Goal: Check status: Check status

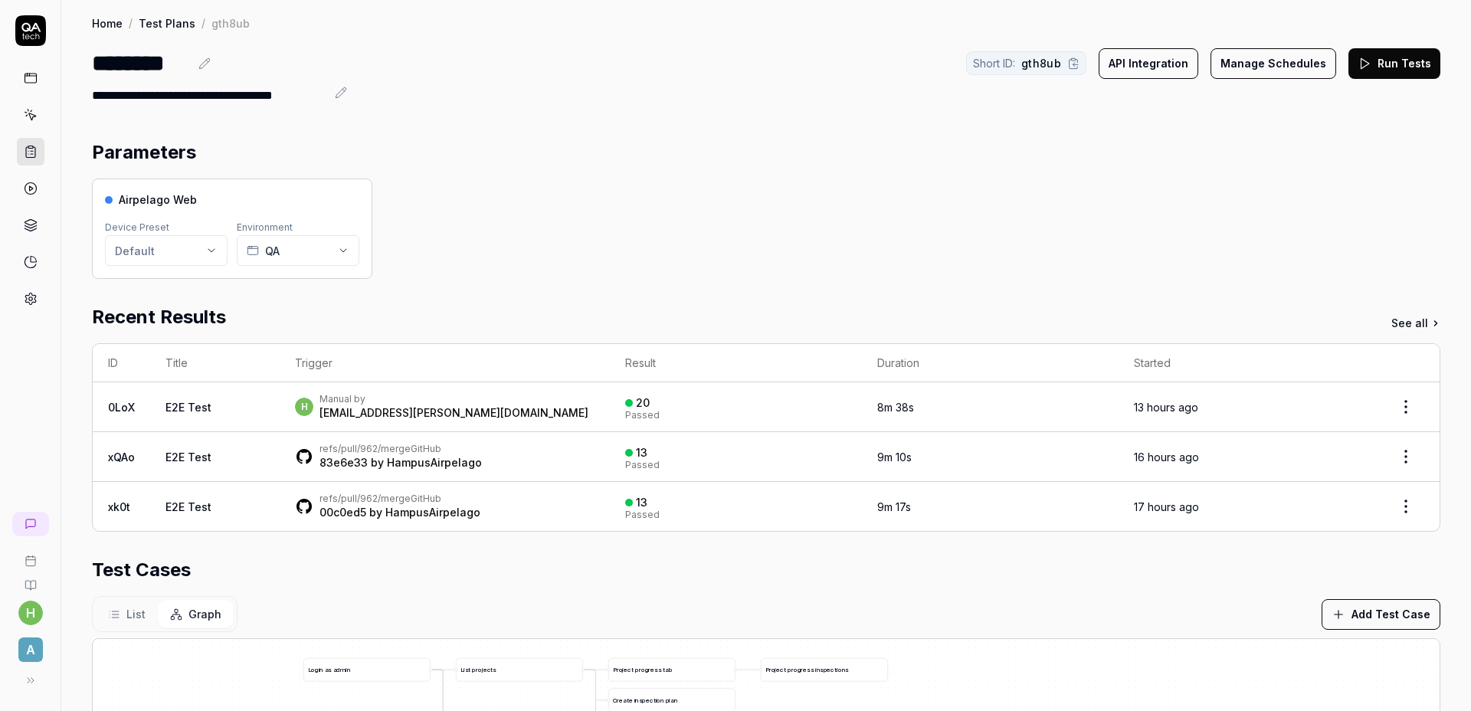
click at [711, 189] on div "Airpelago Web Device Preset Default Environment QA" at bounding box center [766, 229] width 1349 height 100
click at [713, 192] on div "Airpelago Web Device Preset Default Environment QA" at bounding box center [766, 229] width 1349 height 100
click at [514, 240] on div "Airpelago Web Device Preset Default Environment QA" at bounding box center [766, 229] width 1349 height 100
click at [542, 211] on div "Airpelago Web Device Preset Default Environment QA" at bounding box center [766, 229] width 1349 height 100
click at [536, 208] on div "Airpelago Web Device Preset Default Environment QA" at bounding box center [766, 229] width 1349 height 100
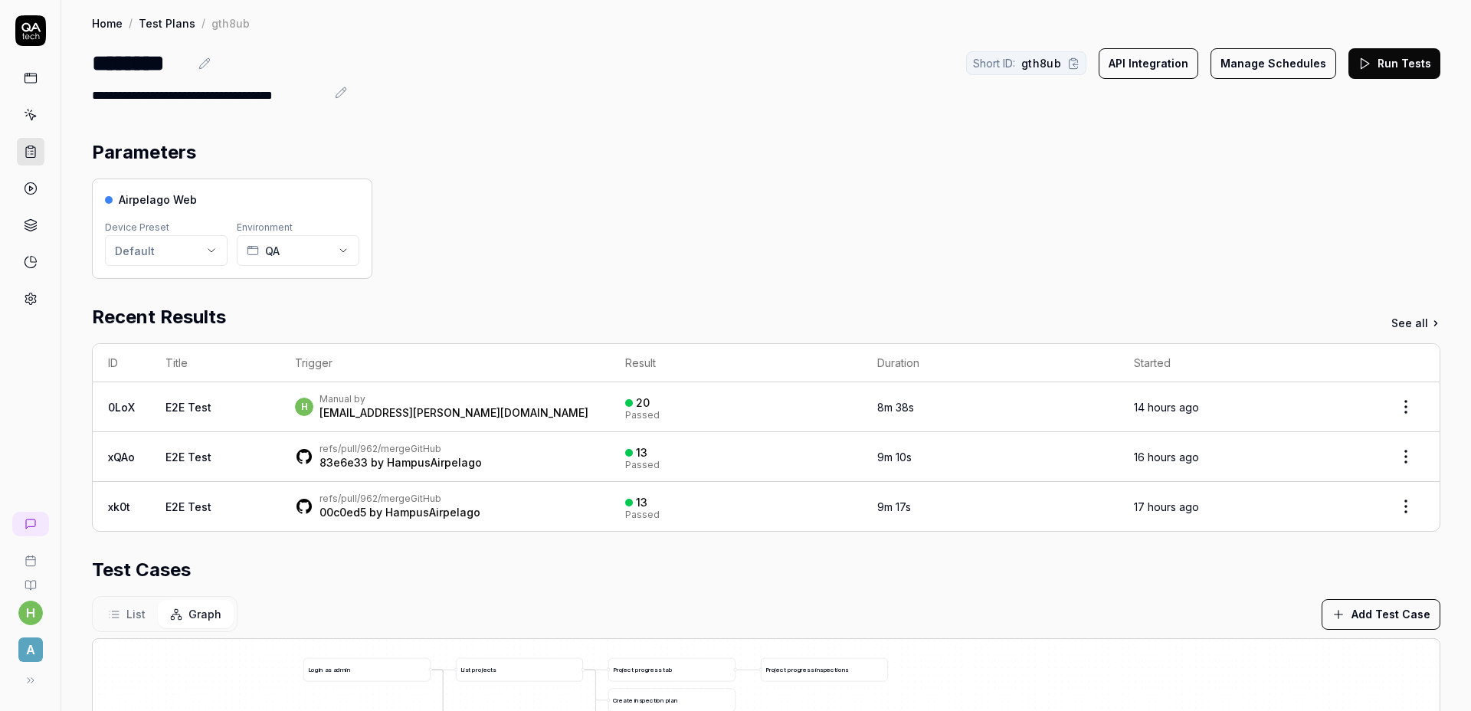
click at [528, 172] on section "Parameters Airpelago Web Device Preset Default Environment QA" at bounding box center [766, 209] width 1349 height 140
click at [447, 74] on div "******** Short ID: gth8ub API Integration Manage Schedules Run Tests" at bounding box center [766, 63] width 1349 height 34
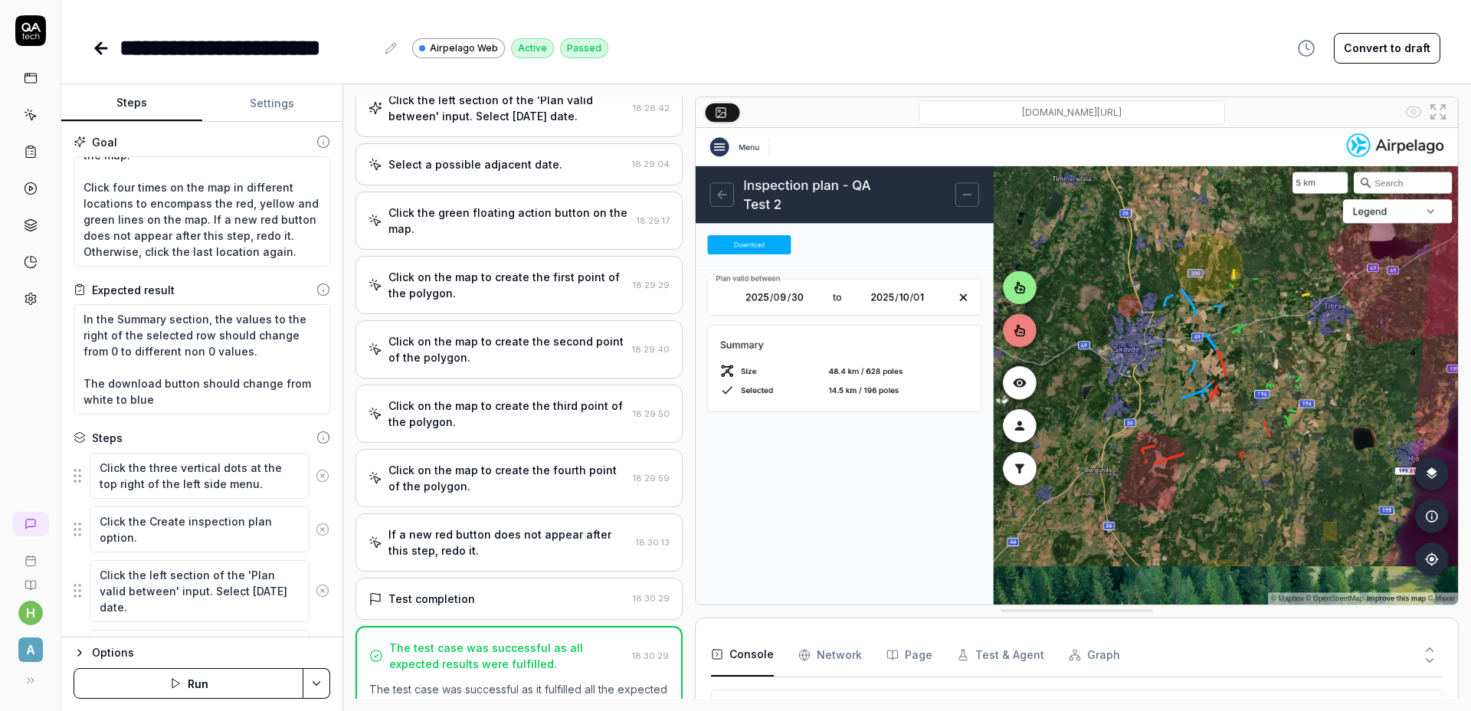
scroll to position [324, 0]
type textarea "*"
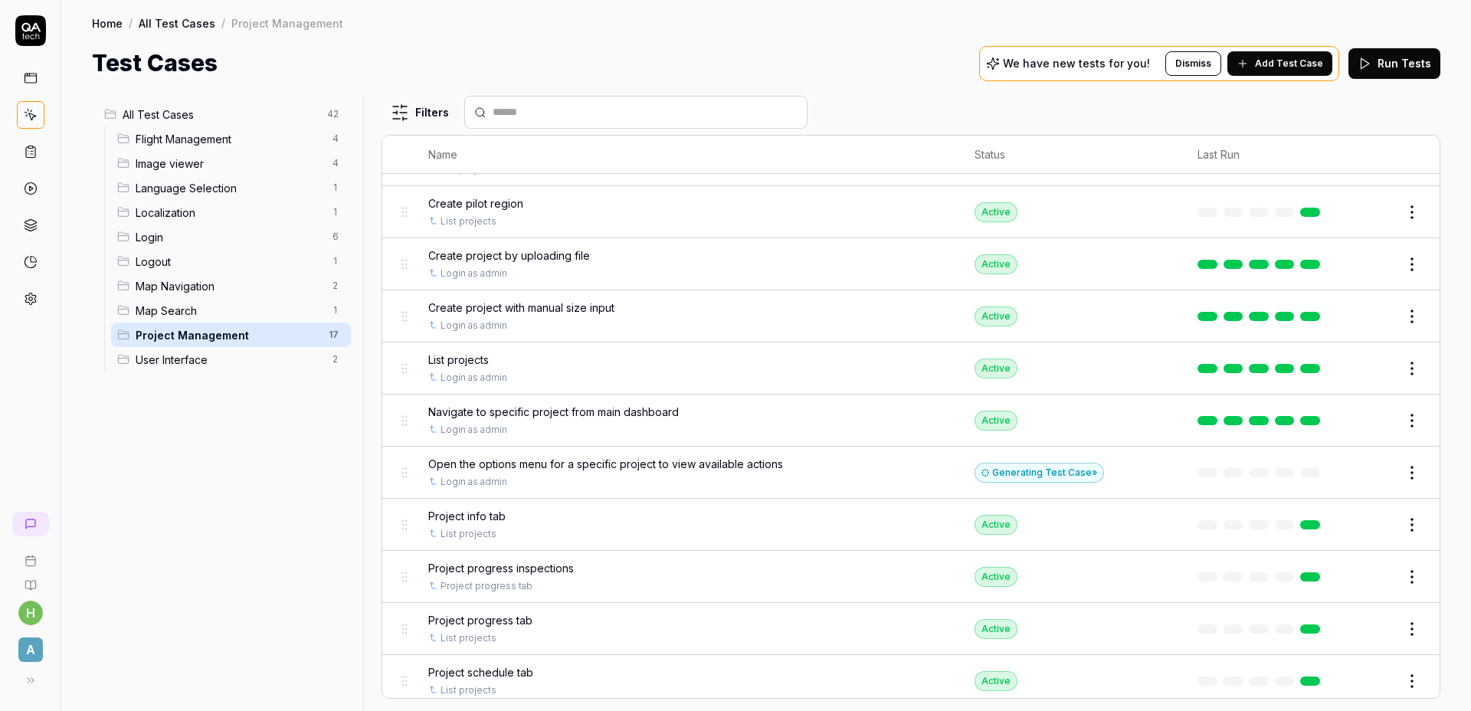
click at [31, 146] on rect at bounding box center [30, 147] width 5 height 2
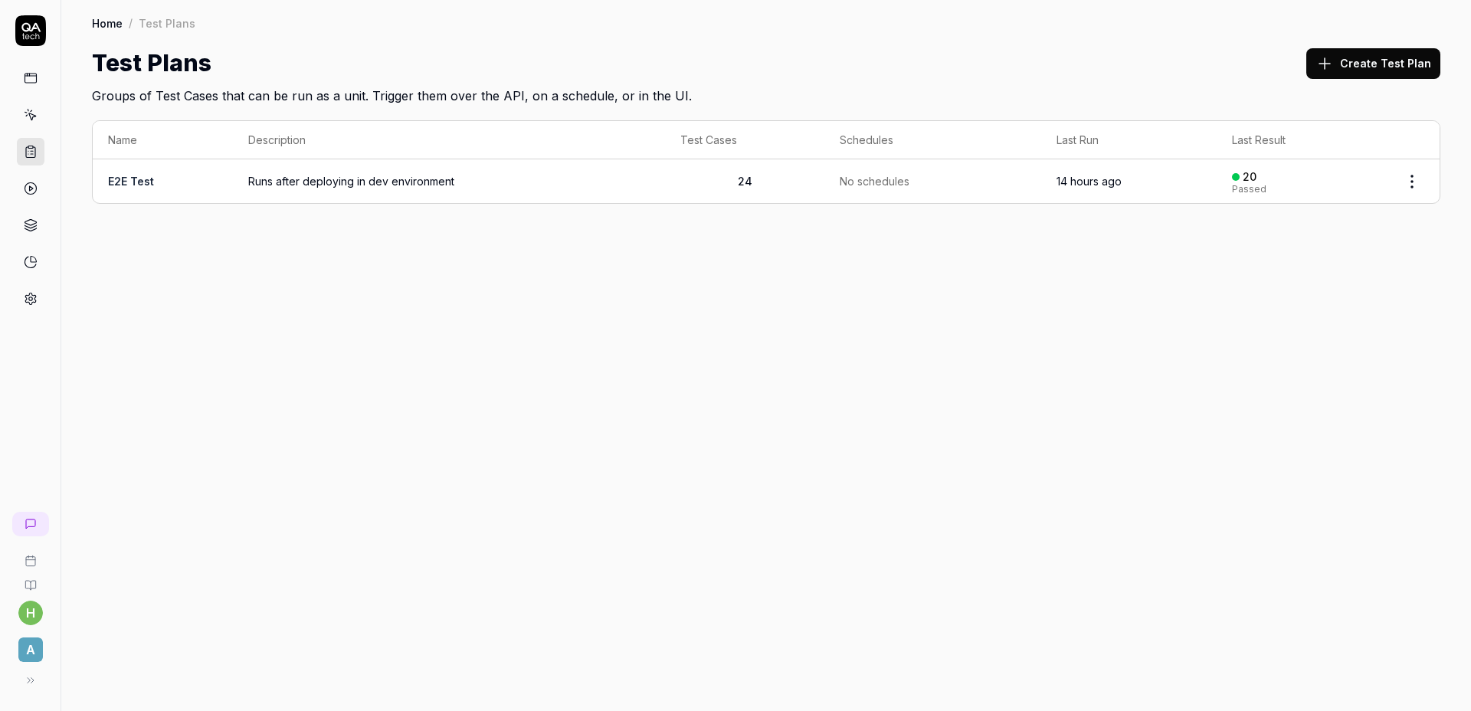
click at [24, 76] on icon at bounding box center [31, 78] width 14 height 14
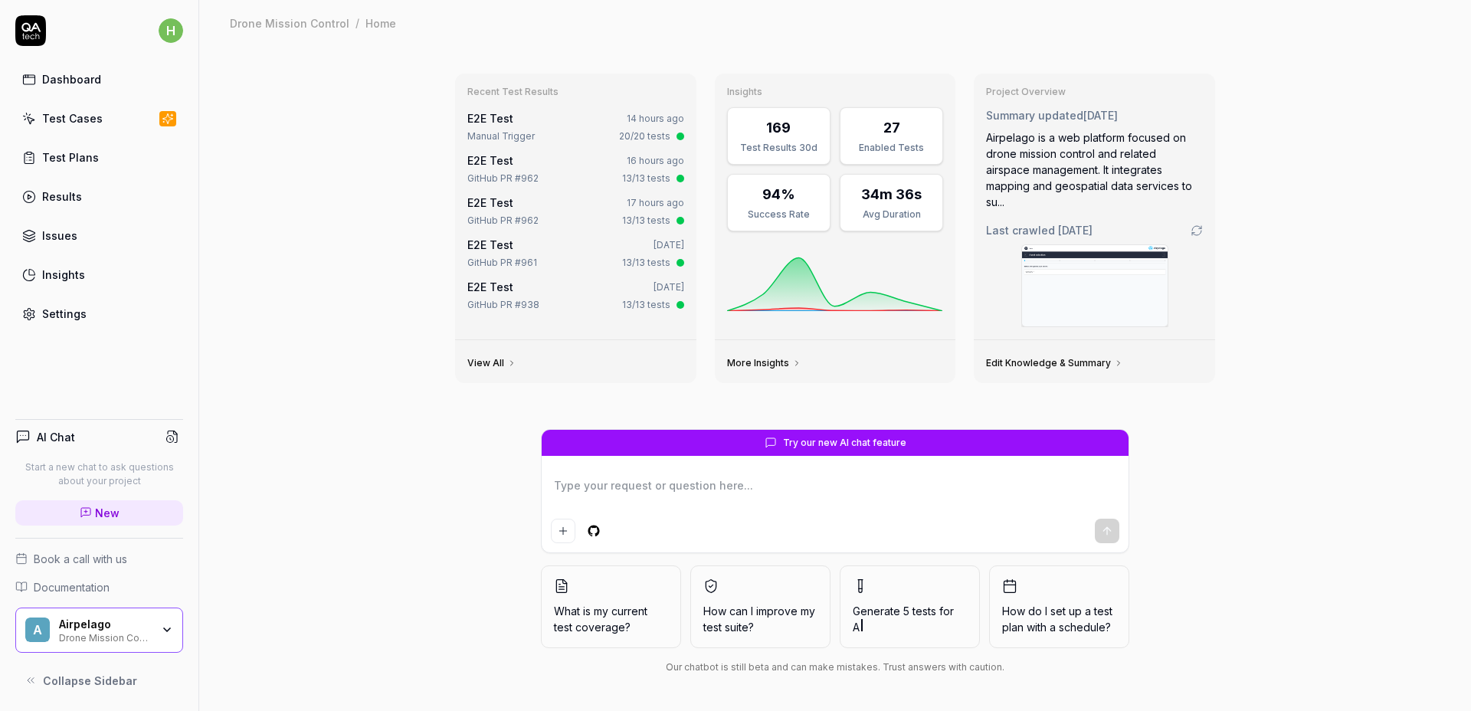
click at [1318, 296] on div "Recent Test Results E2E Test 14 hours ago Manual Trigger 20/20 tests E2E Test 1…" at bounding box center [835, 378] width 1272 height 665
click at [77, 77] on div "Dashboard" at bounding box center [71, 79] width 59 height 16
type textarea "*"
click at [87, 121] on div "Test Cases" at bounding box center [72, 118] width 61 height 16
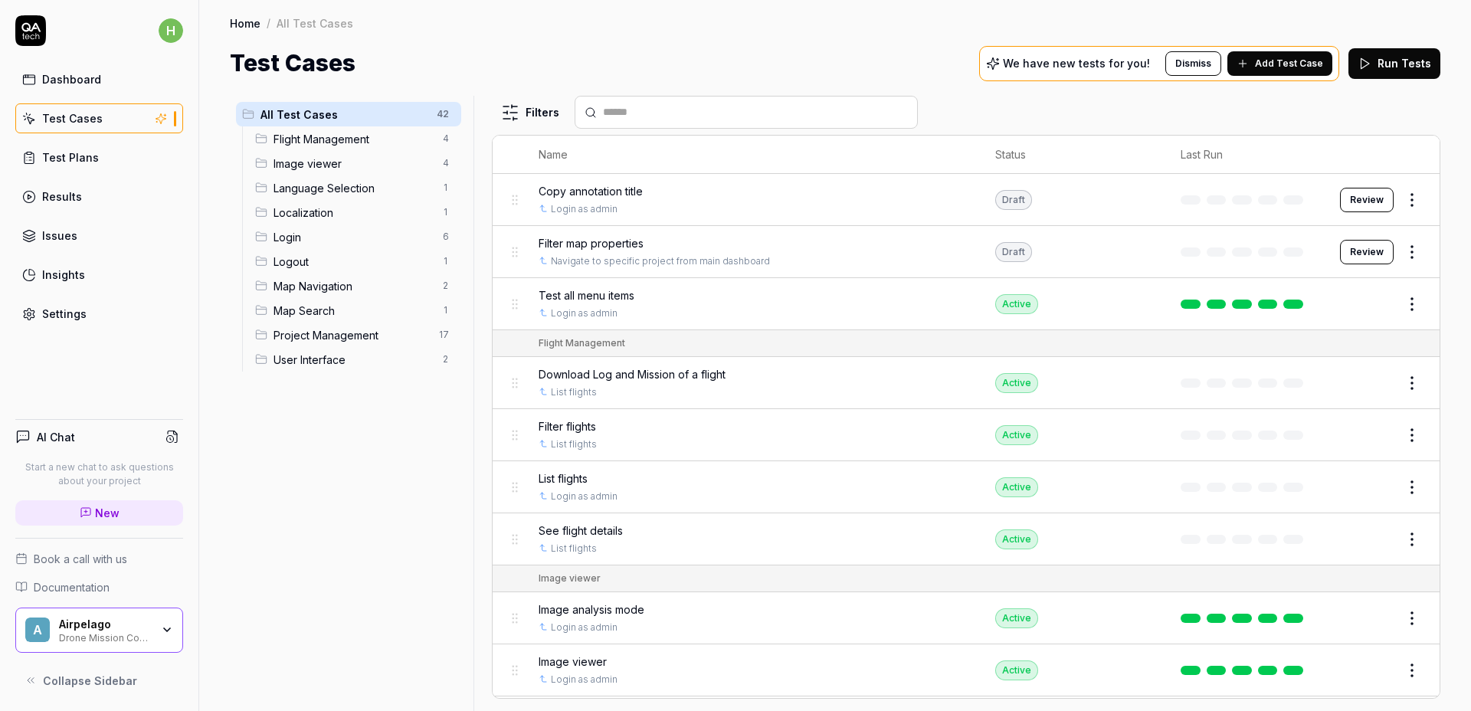
click at [412, 431] on div "All Test Cases 42 Flight Management 4 Image viewer 4 Language Selection 1 Local…" at bounding box center [349, 394] width 238 height 597
click at [380, 342] on span "Project Management" at bounding box center [352, 335] width 156 height 16
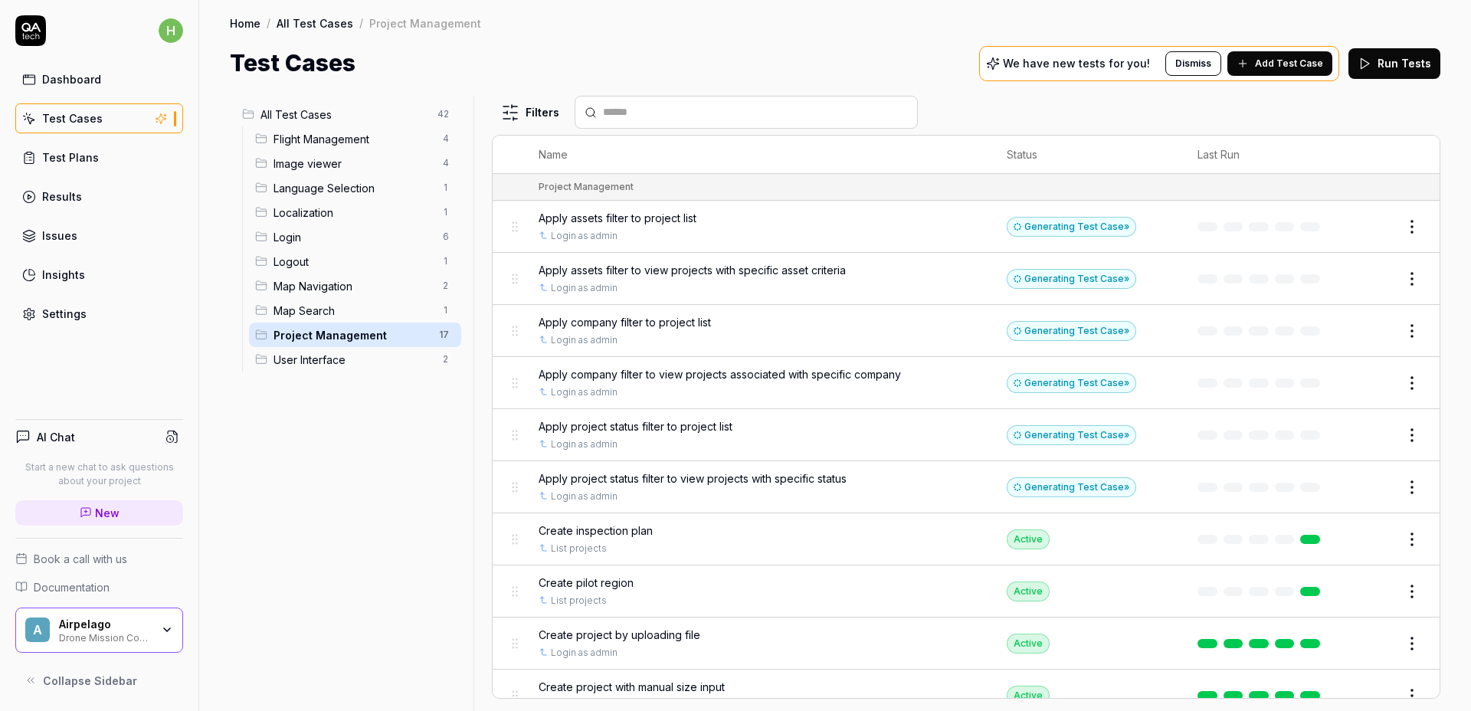
click at [112, 160] on link "Test Plans" at bounding box center [99, 158] width 168 height 30
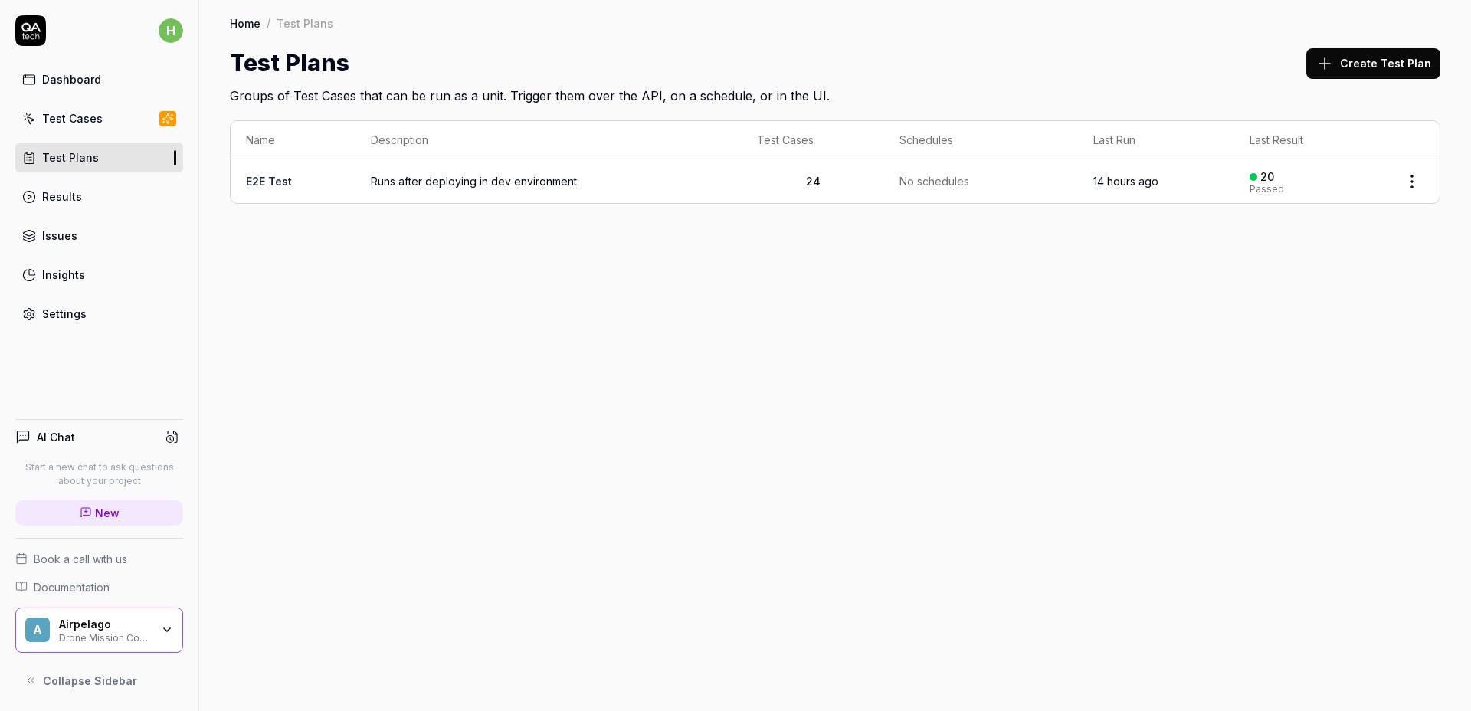
click at [257, 180] on link "E2E Test" at bounding box center [269, 181] width 46 height 13
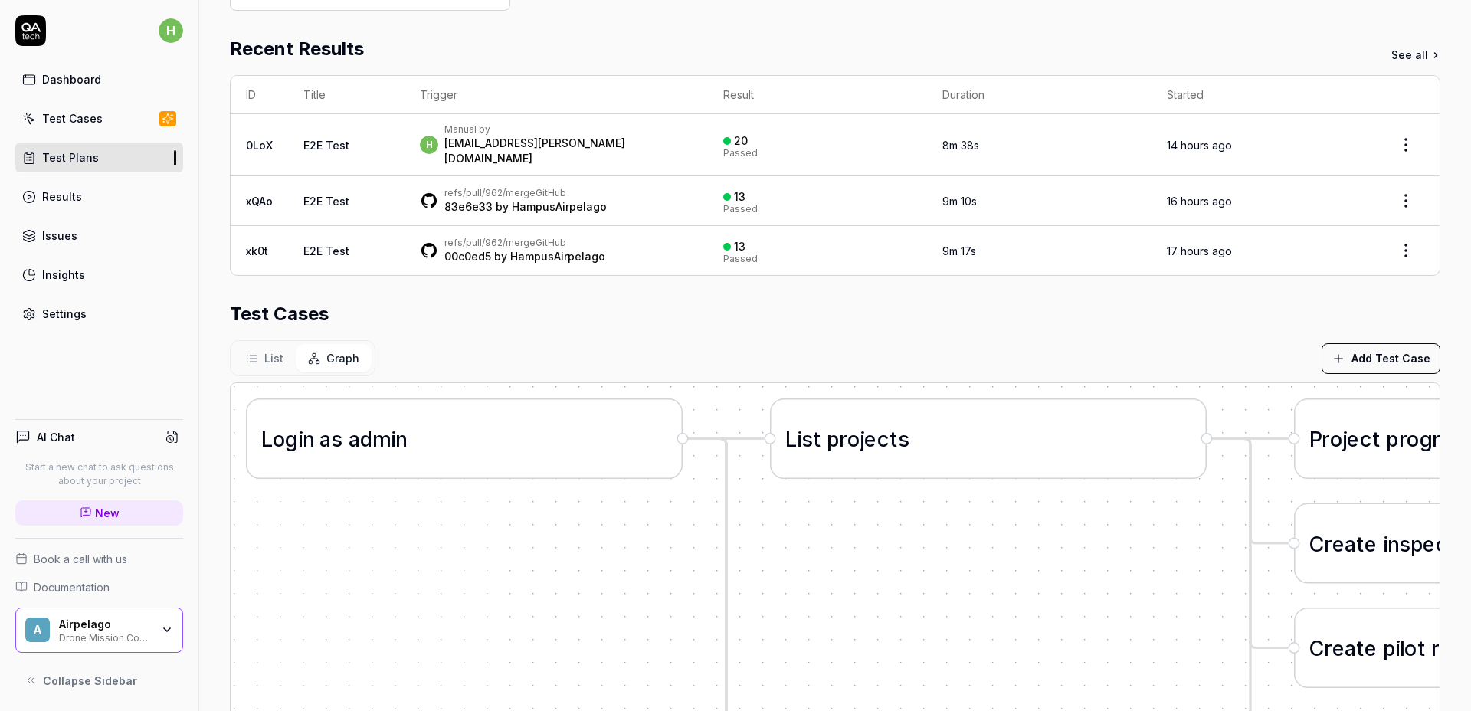
scroll to position [362, 0]
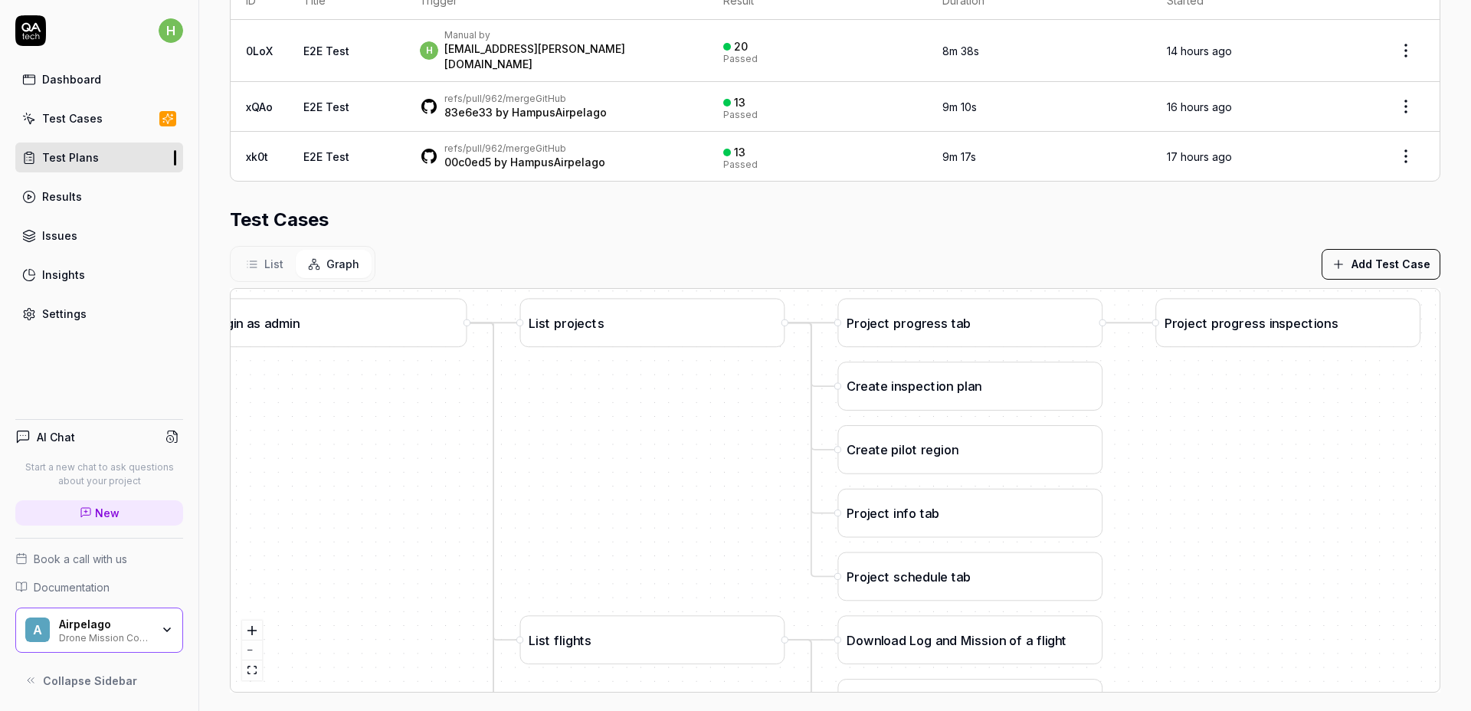
drag, startPoint x: 1011, startPoint y: 441, endPoint x: 628, endPoint y: 384, distance: 387.3
click at [616, 382] on div "C r e a t e i n s p e c t i o n p l a n L i s t p r o j e c t s L o g i n a s a…" at bounding box center [835, 490] width 1209 height 403
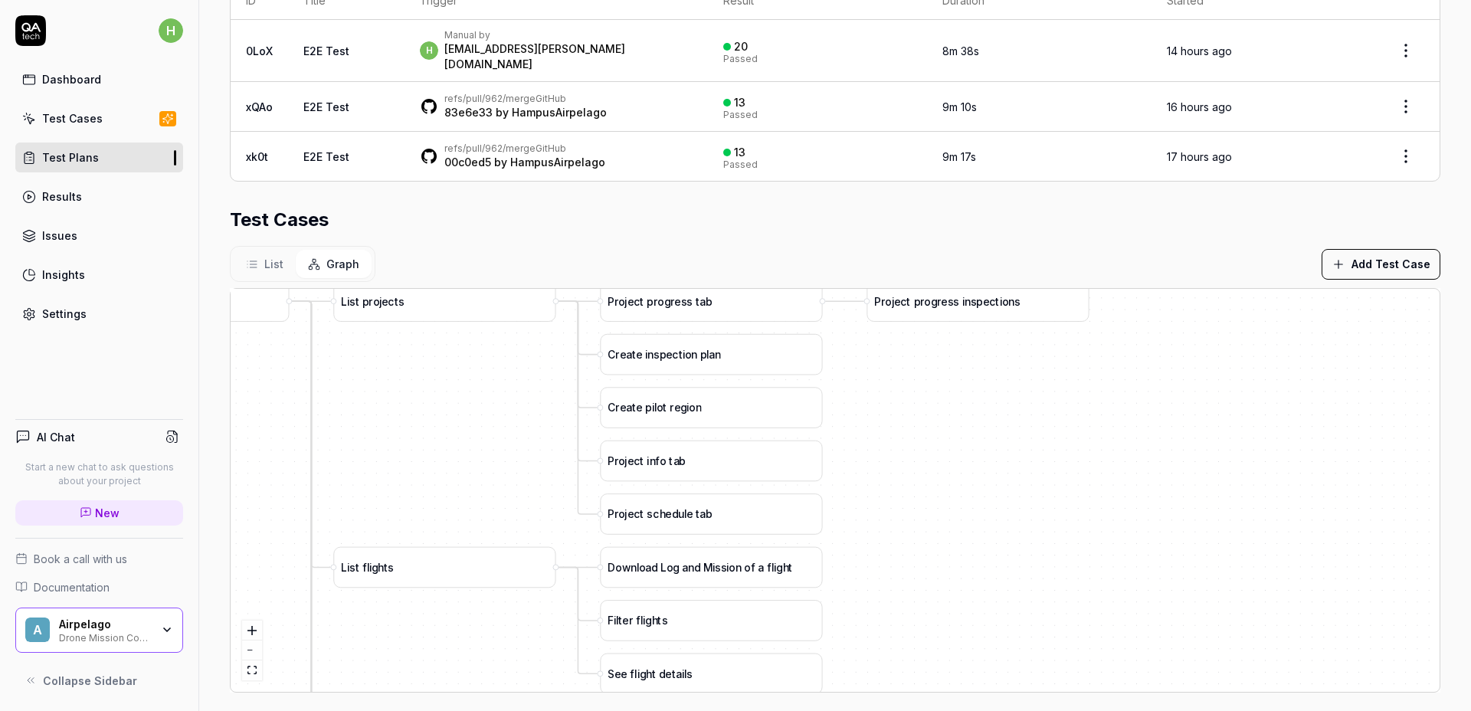
drag, startPoint x: 1322, startPoint y: 455, endPoint x: 1100, endPoint y: 421, distance: 224.7
click at [1108, 420] on div "C r e a t e i n s p e c t i o n p l a n L i s t p r o j e c t s L o g i n a s a…" at bounding box center [835, 490] width 1209 height 403
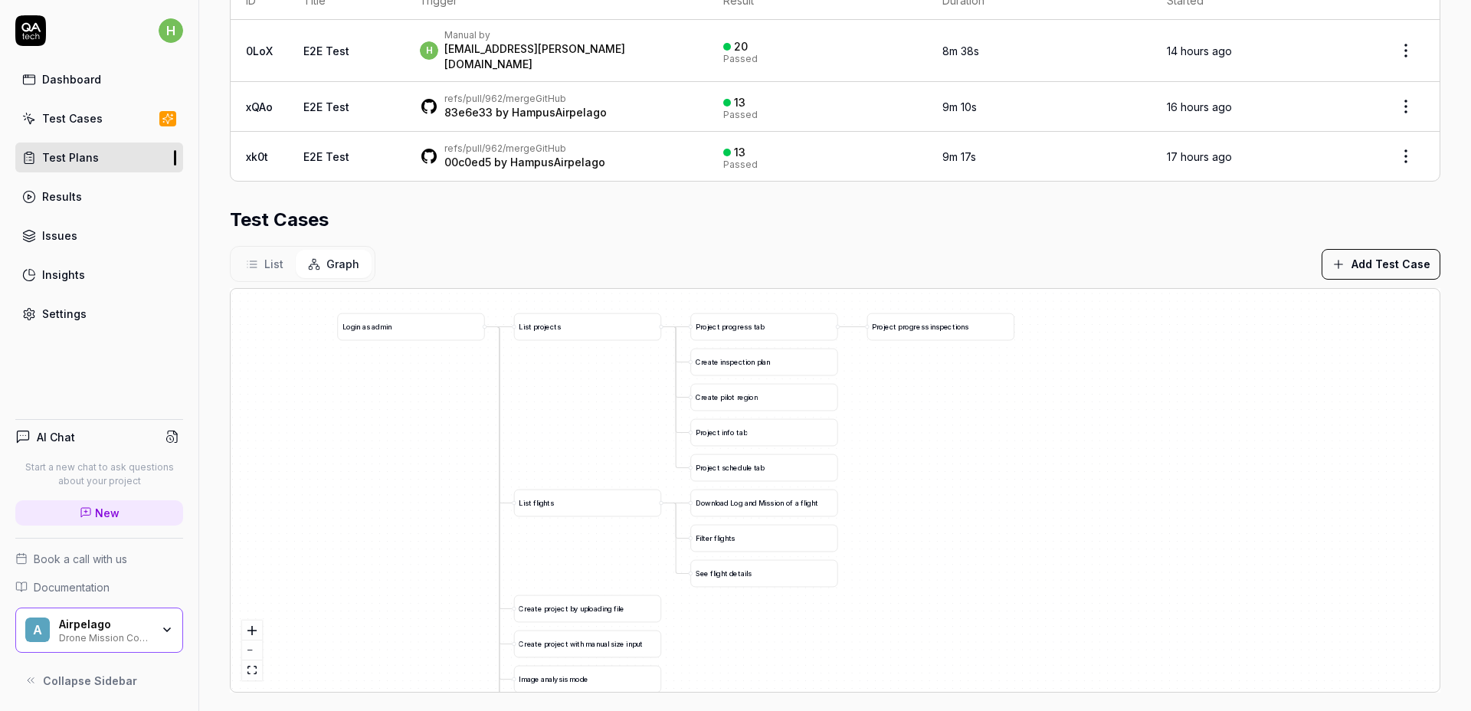
drag, startPoint x: 1100, startPoint y: 449, endPoint x: 1006, endPoint y: 420, distance: 98.6
click at [1008, 420] on div "C r e a t e i n s p e c t i o n p l a n L i s t p r o j e c t s L o g i n a s a…" at bounding box center [835, 490] width 1209 height 403
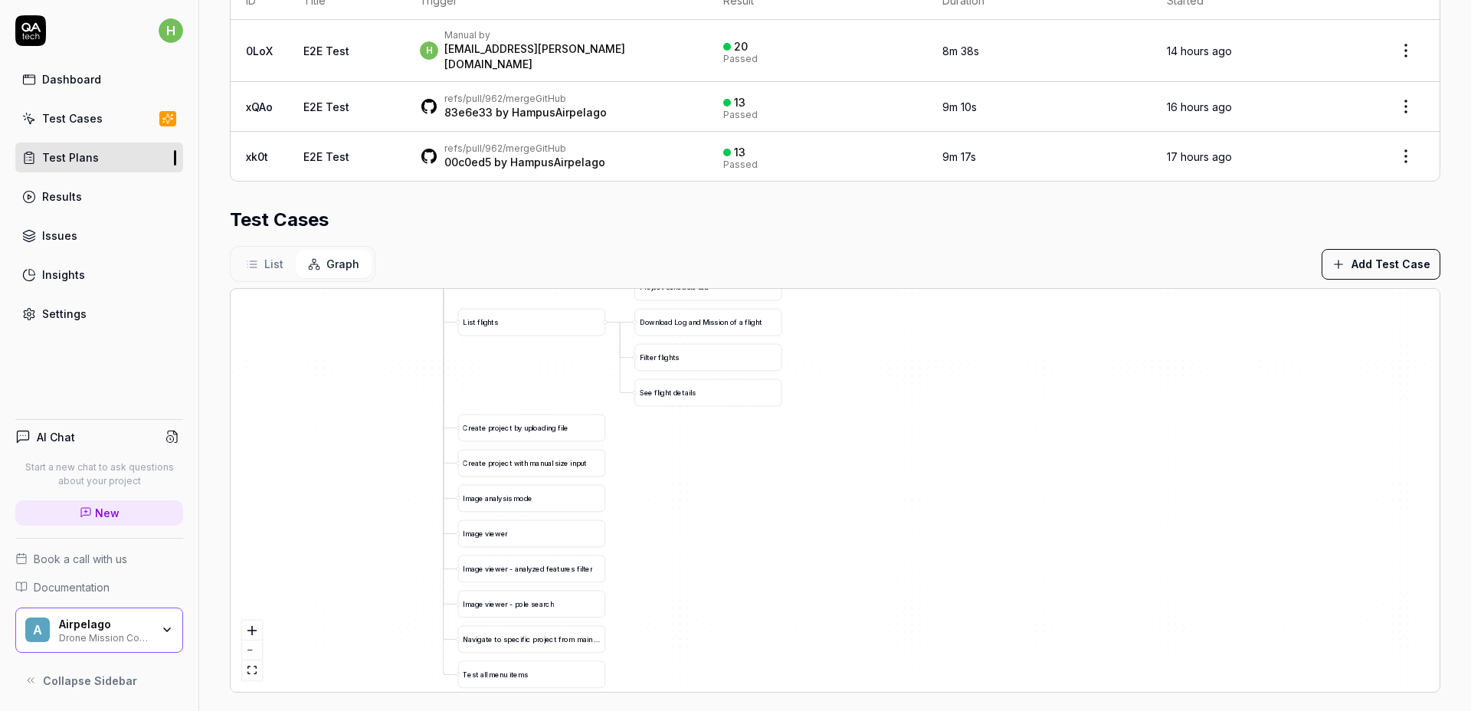
drag, startPoint x: 970, startPoint y: 500, endPoint x: 947, endPoint y: 328, distance: 173.9
click at [953, 326] on div "C r e a t e i n s p e c t i o n p l a n L i s t p r o j e c t s L o g i n a s a…" at bounding box center [835, 490] width 1209 height 403
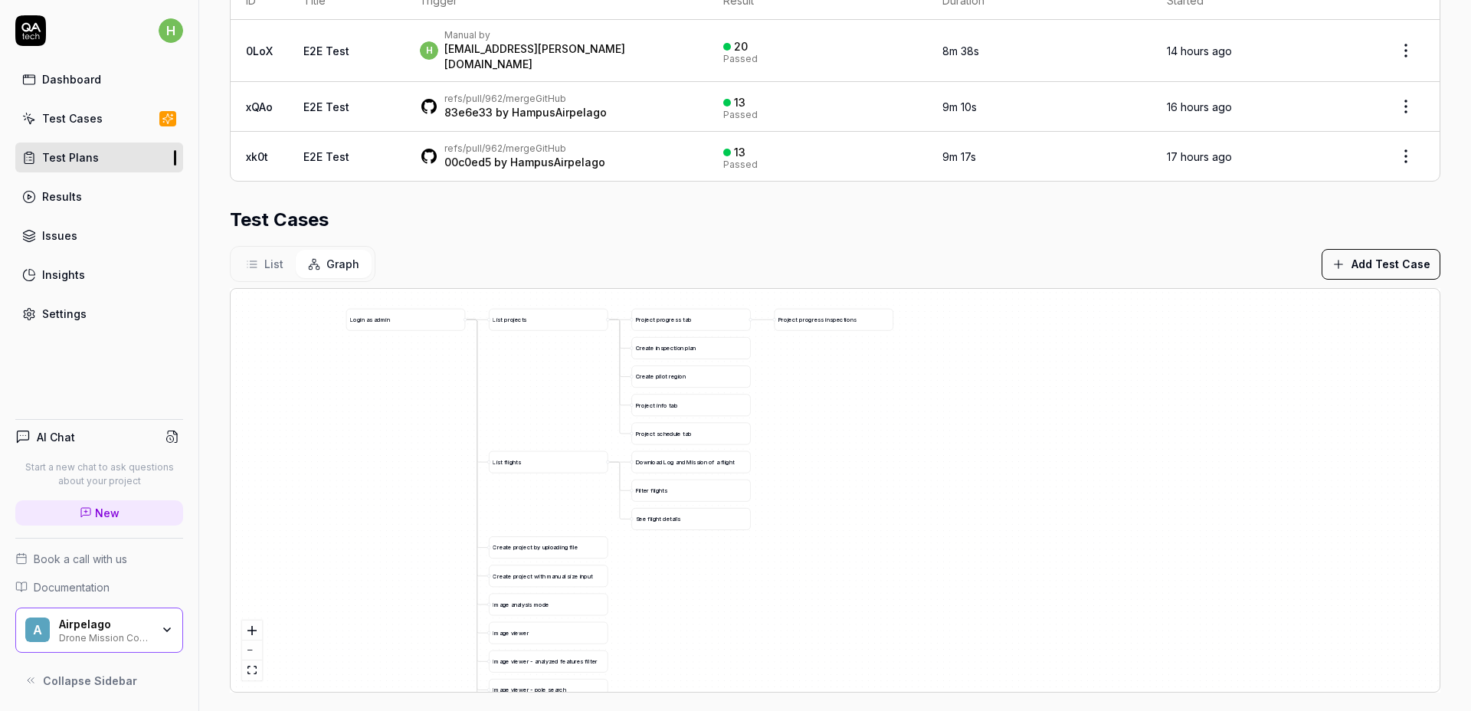
drag, startPoint x: 885, startPoint y: 454, endPoint x: 870, endPoint y: 473, distance: 24.5
click at [876, 493] on div "C r e a t e i n s p e c t i o n p l a n L i s t p r o j e c t s L o g i n a s a…" at bounding box center [835, 490] width 1209 height 403
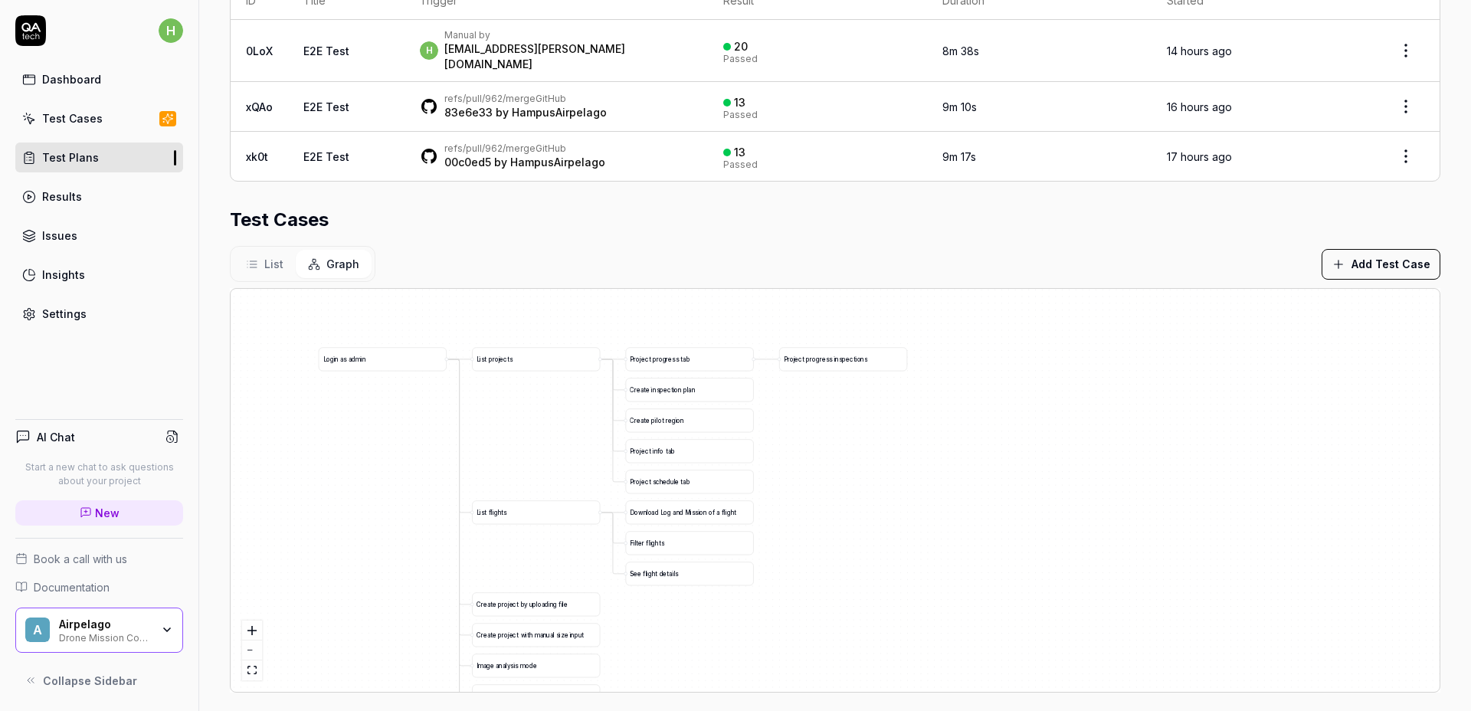
drag, startPoint x: 839, startPoint y: 370, endPoint x: 850, endPoint y: 409, distance: 40.7
click at [850, 409] on div "C r e a t e i n s p e c t i o n p l a n L i s t p r o j e c t s L o g i n a s a…" at bounding box center [835, 490] width 1209 height 403
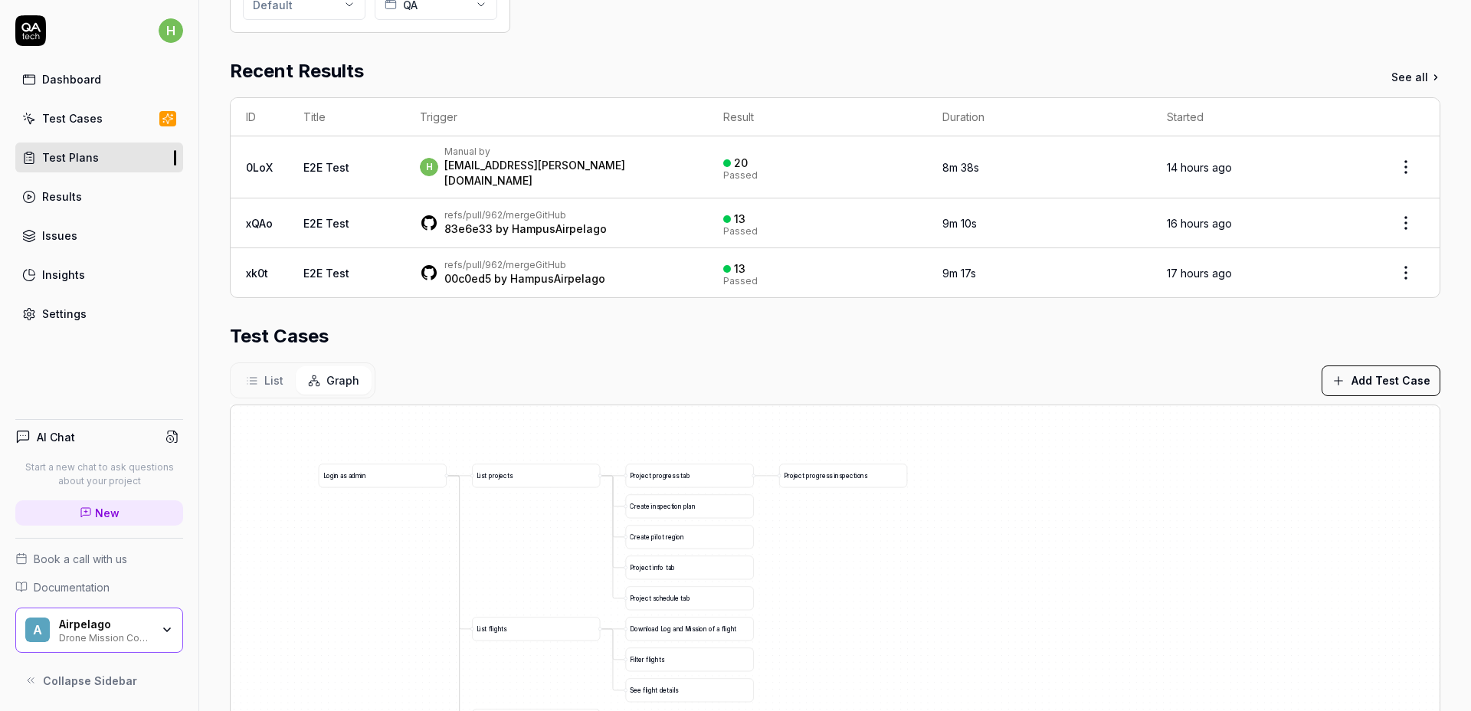
scroll to position [226, 0]
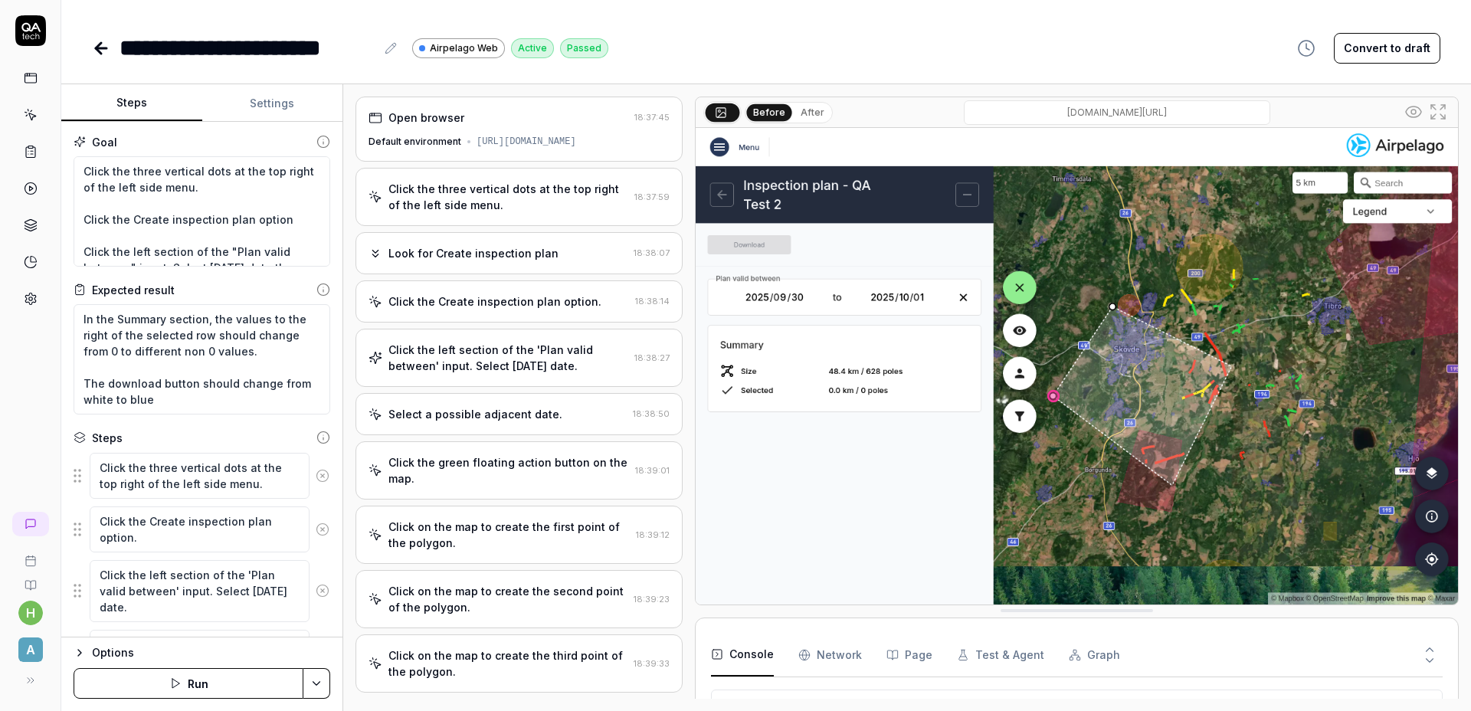
scroll to position [323, 0]
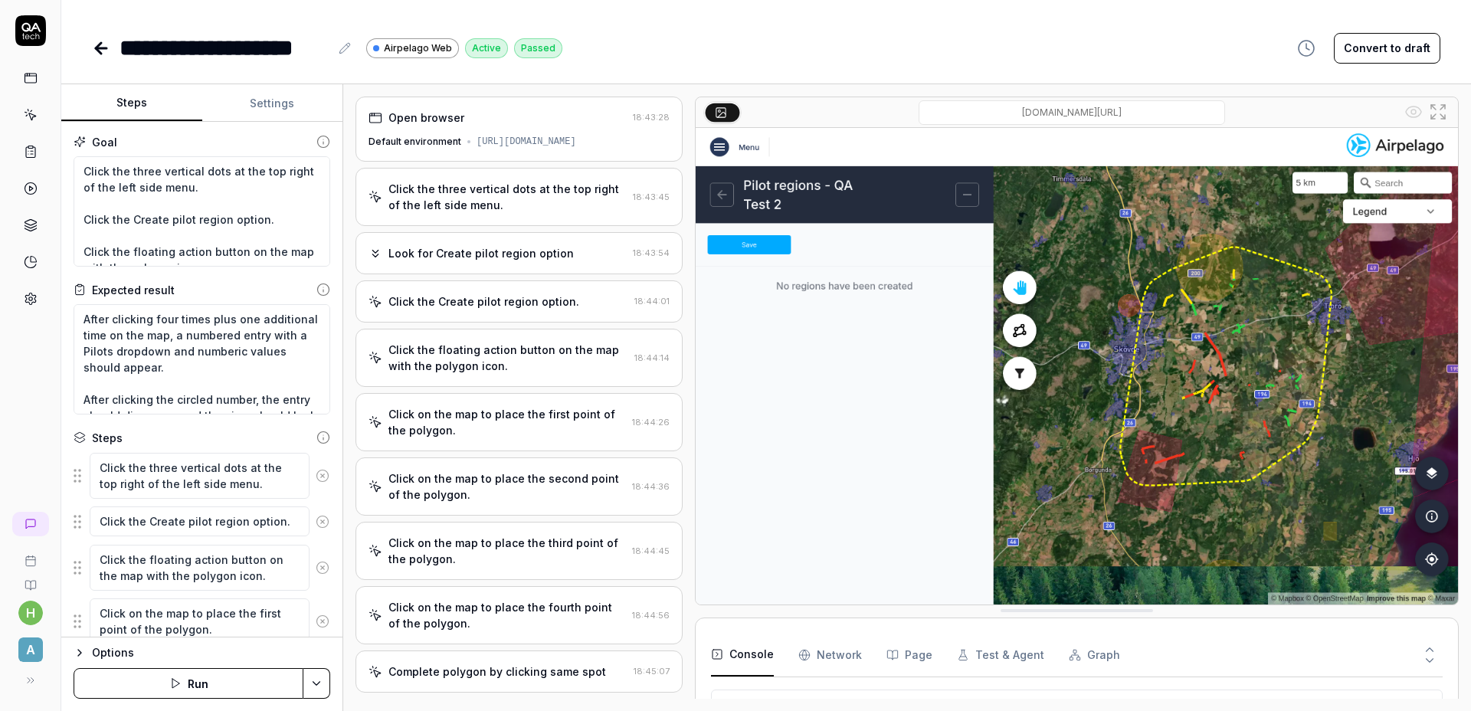
scroll to position [199, 0]
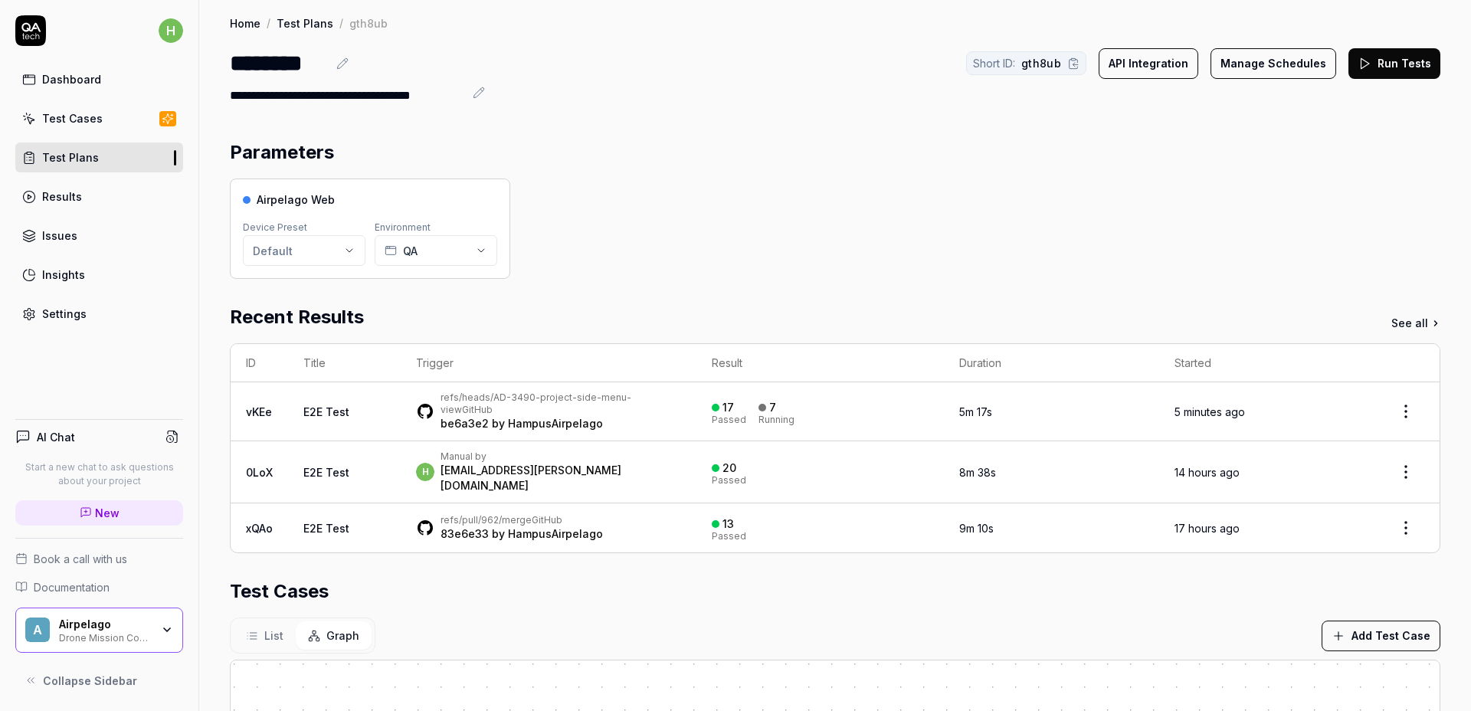
click at [676, 166] on section "Parameters Airpelago Web Device Preset Default Environment QA" at bounding box center [835, 209] width 1211 height 140
click at [692, 162] on div "Parameters" at bounding box center [835, 153] width 1211 height 28
click at [691, 162] on div "Parameters" at bounding box center [835, 153] width 1211 height 28
click at [684, 189] on div "Airpelago Web Device Preset Default Environment QA" at bounding box center [835, 229] width 1211 height 100
click at [680, 202] on div "Airpelago Web Device Preset Default Environment QA" at bounding box center [835, 229] width 1211 height 100
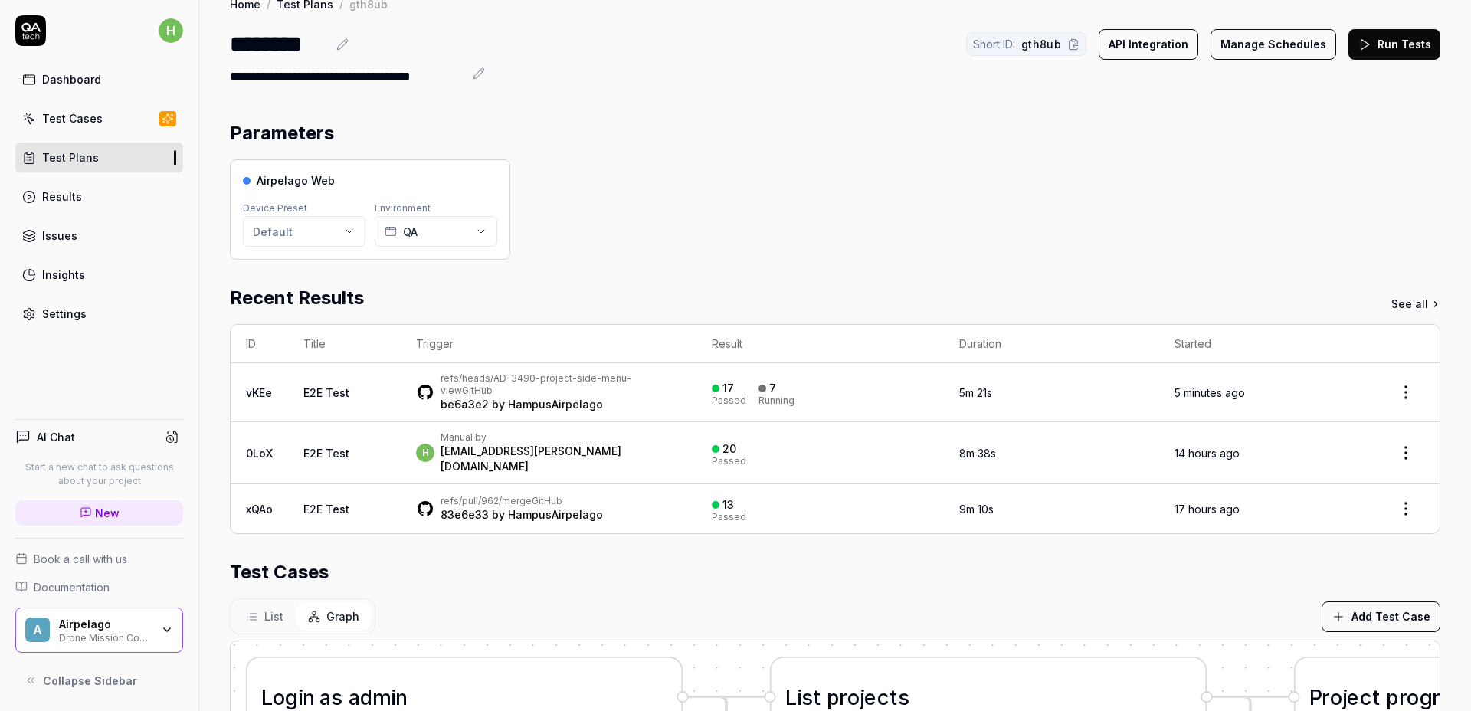
scroll to position [23, 0]
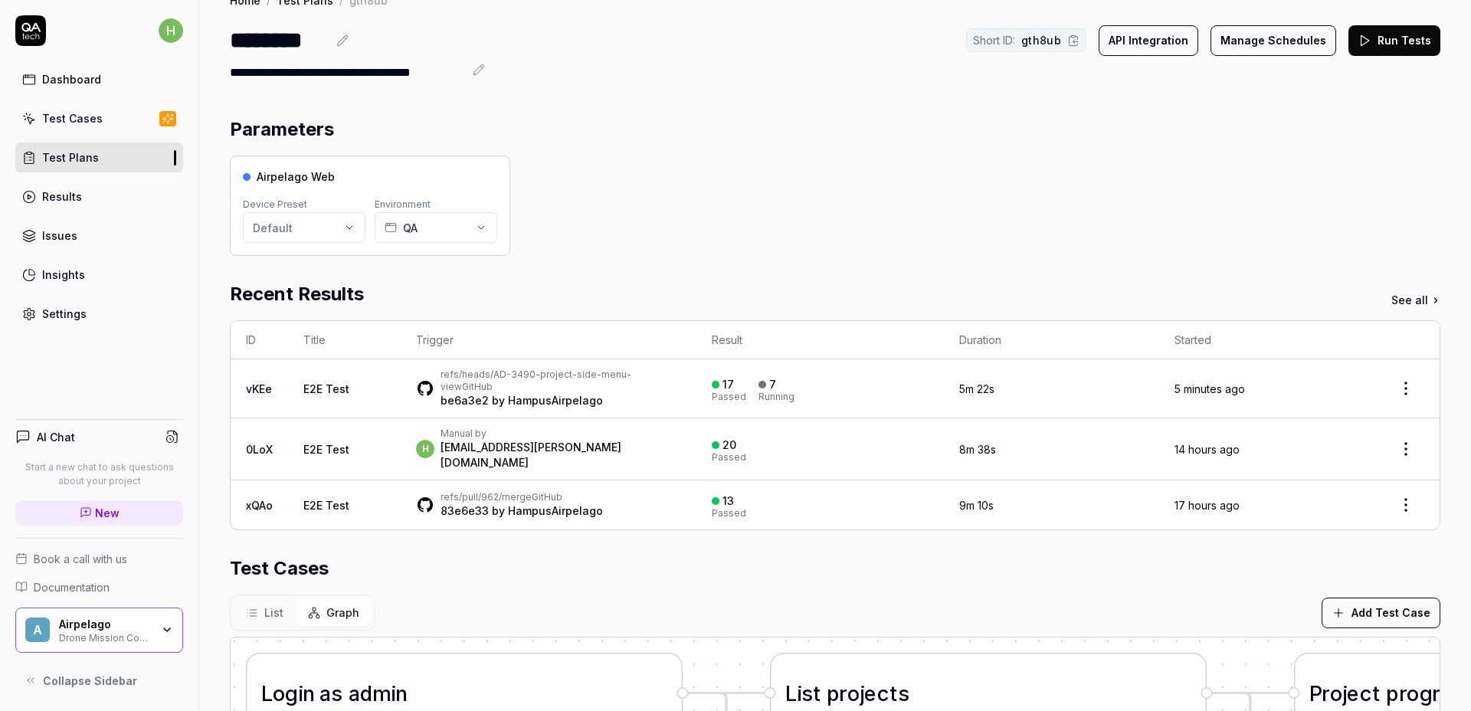
click at [669, 200] on div "Airpelago Web Device Preset Default Environment QA" at bounding box center [835, 206] width 1211 height 100
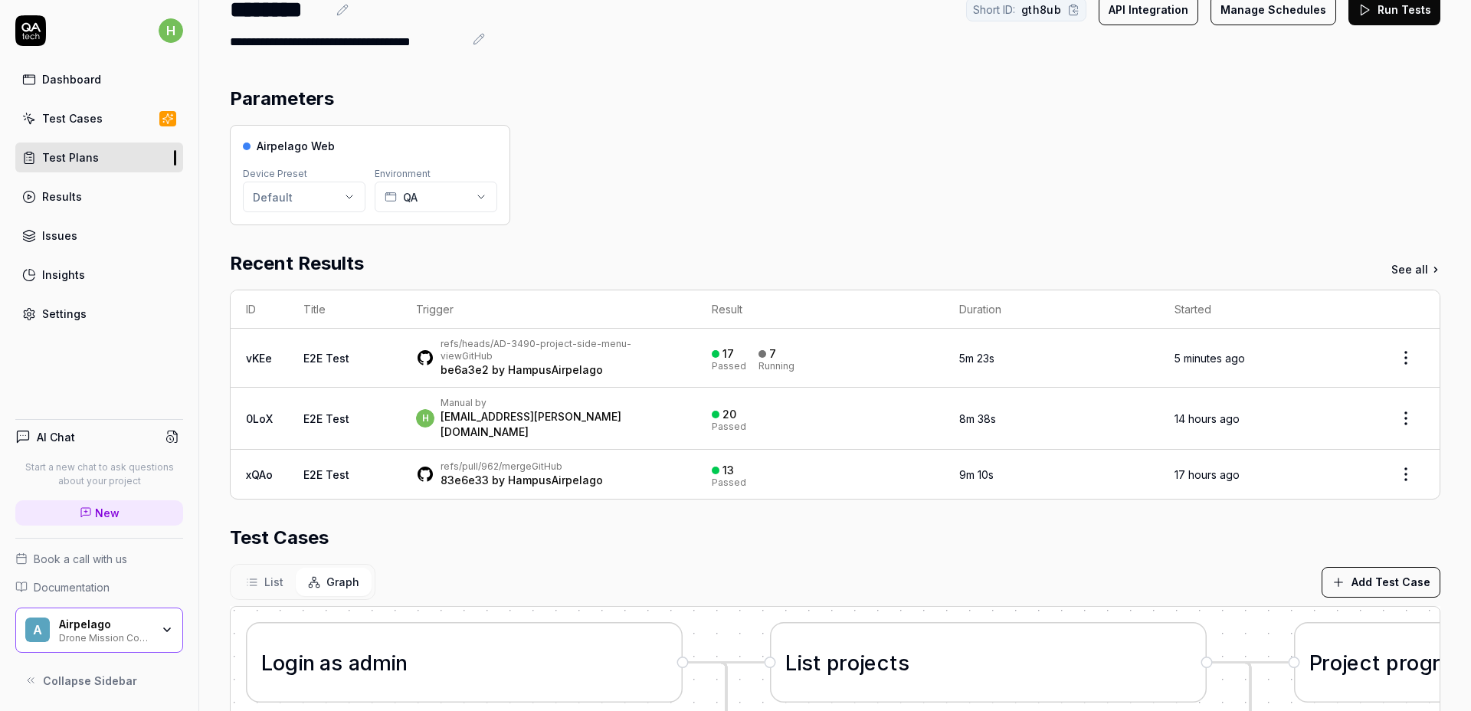
scroll to position [55, 0]
click at [772, 182] on div "Airpelago Web Device Preset Default Environment QA" at bounding box center [835, 173] width 1211 height 100
click at [425, 354] on icon at bounding box center [425, 356] width 18 height 18
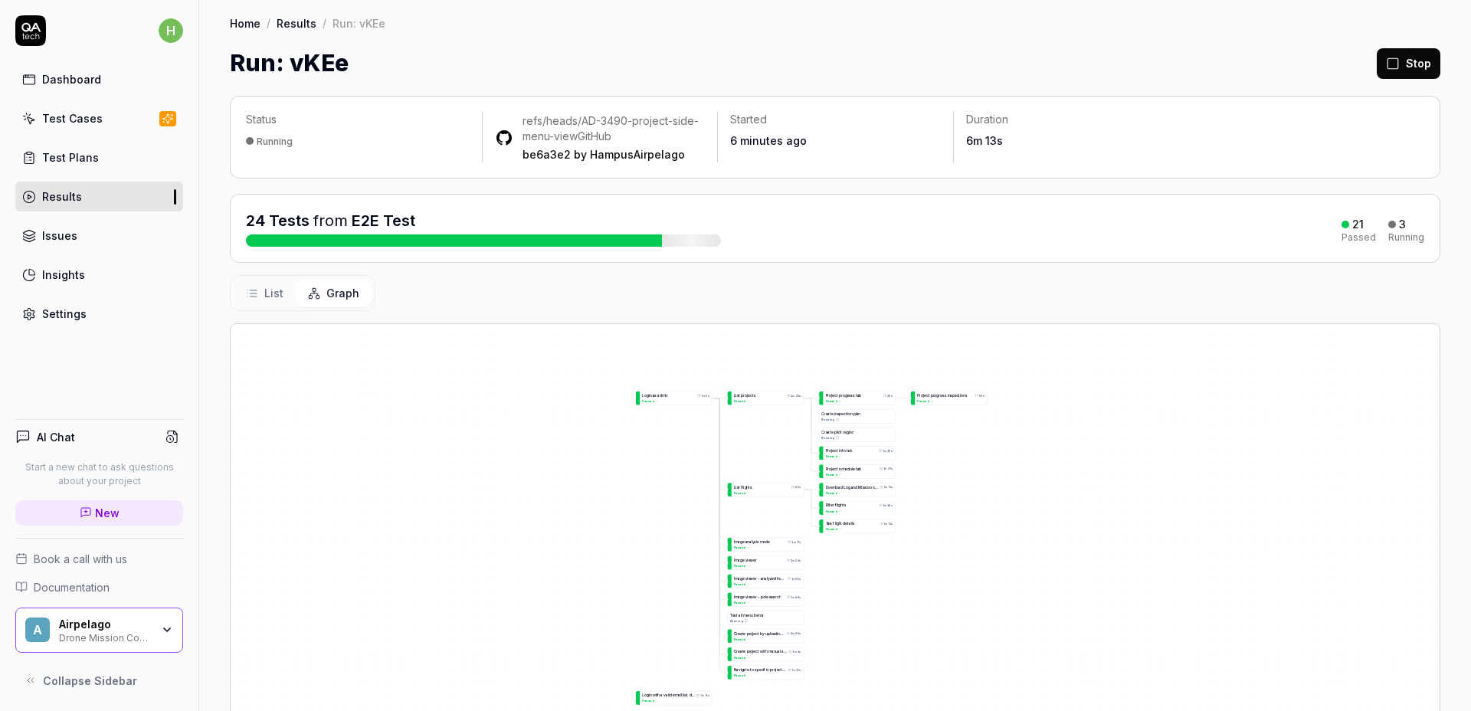
drag, startPoint x: 1207, startPoint y: 561, endPoint x: 853, endPoint y: 452, distance: 370.3
click at [859, 454] on div "L o g i n a s a d m i n 1m 6s Passed L o g i n w i t h a v a l i d e m a i l b …" at bounding box center [835, 607] width 1209 height 567
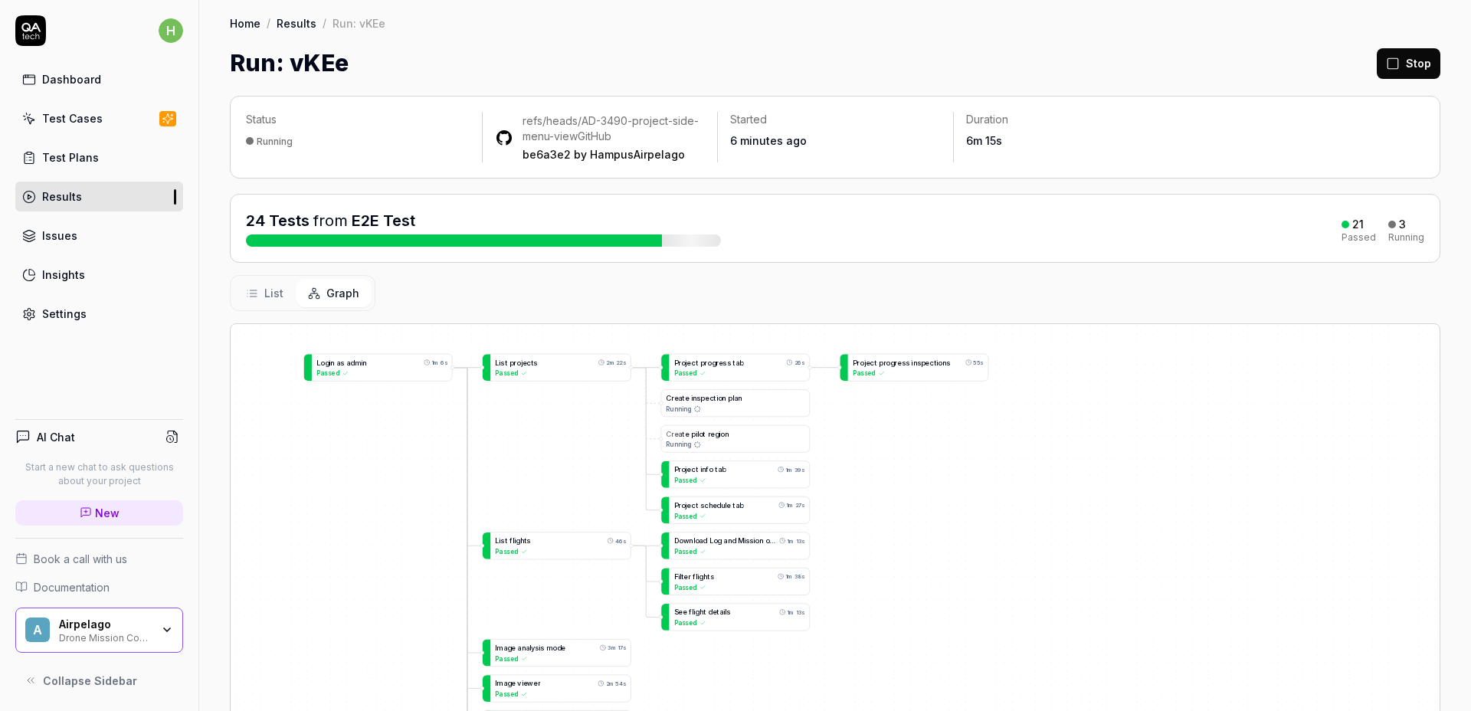
drag, startPoint x: 887, startPoint y: 466, endPoint x: 854, endPoint y: 460, distance: 34.3
click at [854, 460] on div "L o g i n a s a d m i n 1m 6s Passed L o g i n w i t h a v a l i d e m a i l b …" at bounding box center [835, 607] width 1209 height 567
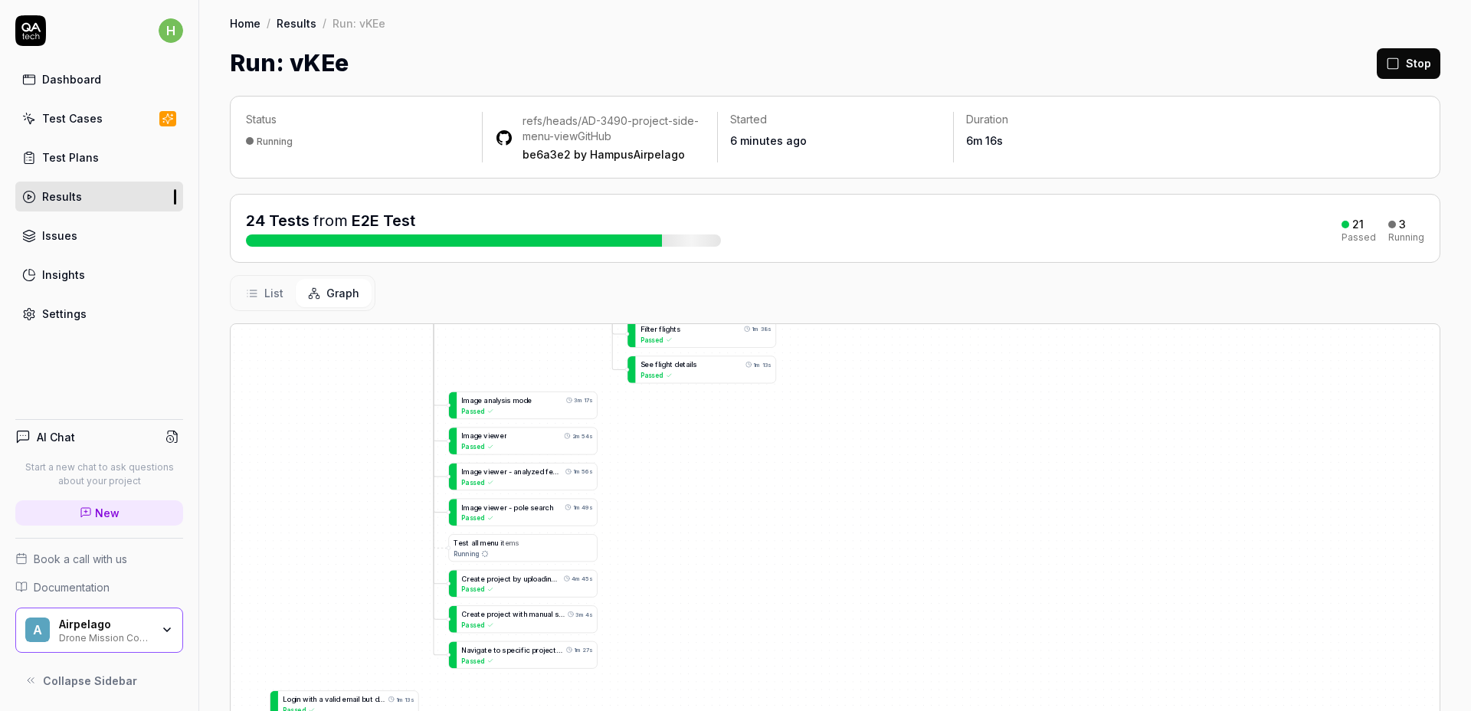
drag, startPoint x: 867, startPoint y: 539, endPoint x: 856, endPoint y: 319, distance: 220.2
click at [856, 319] on div "Status Running refs/heads/AD-3490-project-side-menu-view GitHub be6a3e2 by Hamp…" at bounding box center [835, 501] width 1272 height 842
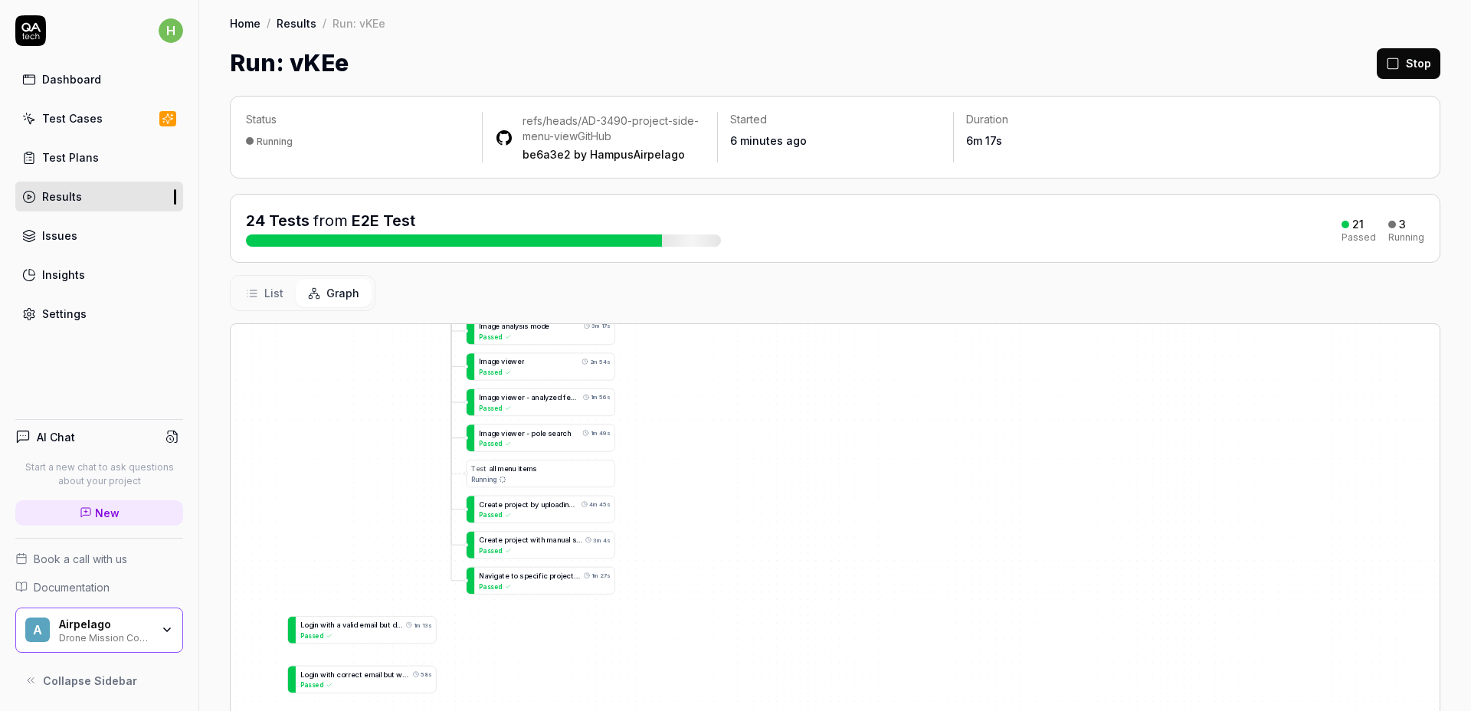
drag, startPoint x: 831, startPoint y: 496, endPoint x: 854, endPoint y: 379, distance: 119.3
click at [854, 379] on div "L o g i n a s a d m i n 1m 6s Passed L o g i n w i t h a v a l i d e m a i l b …" at bounding box center [835, 607] width 1209 height 567
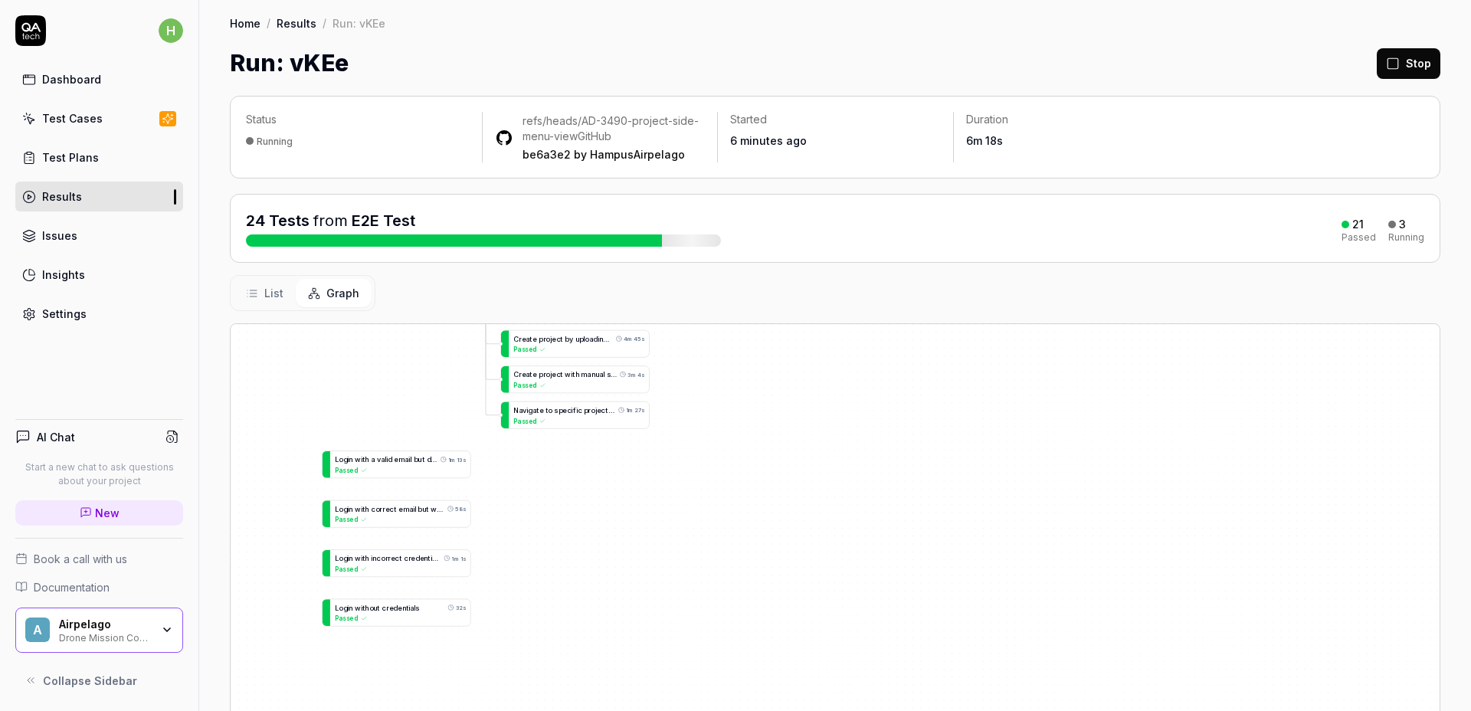
drag, startPoint x: 850, startPoint y: 481, endPoint x: 826, endPoint y: 535, distance: 59.0
click at [826, 535] on div "L o g i n a s a d m i n 1m 6s Passed L o g i n w i t h a v a l i d e m a i l b …" at bounding box center [835, 607] width 1209 height 567
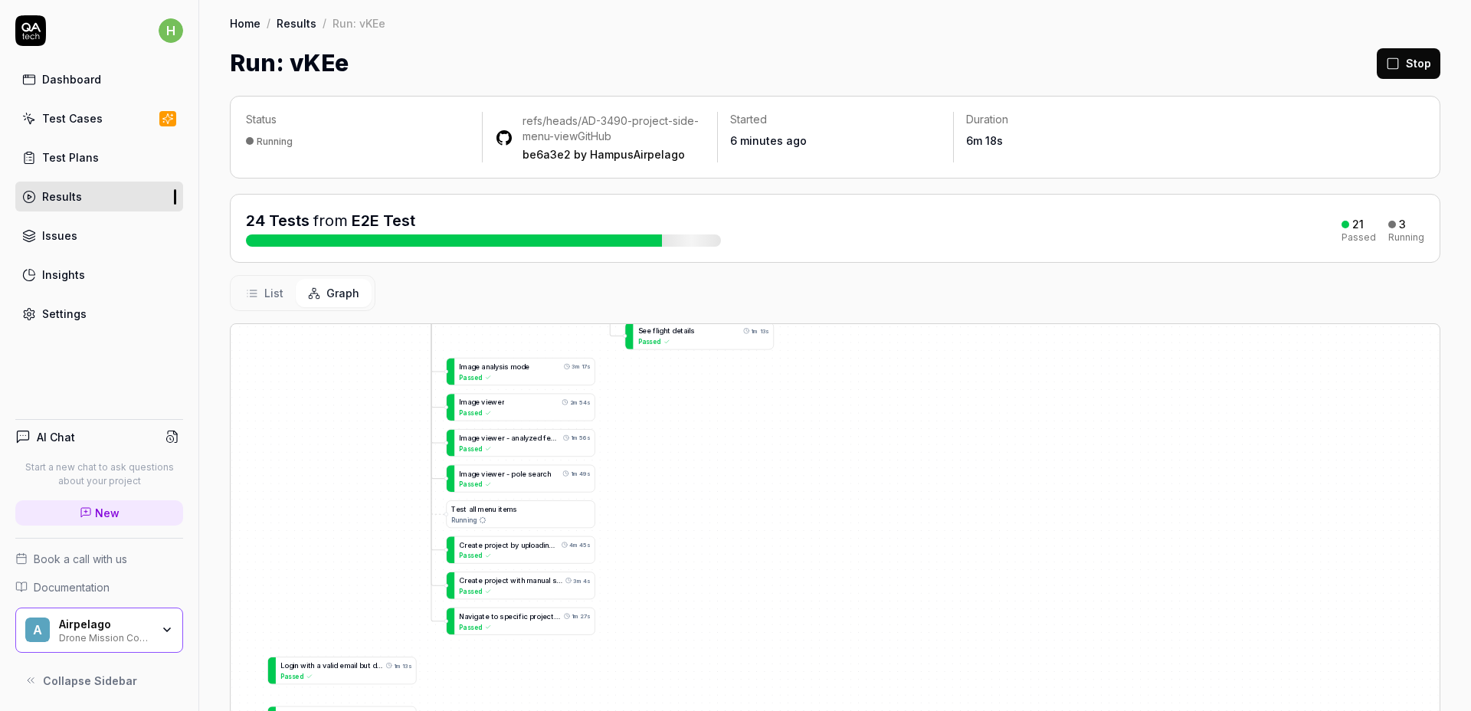
drag, startPoint x: 840, startPoint y: 504, endPoint x: 831, endPoint y: 578, distance: 74.8
click at [831, 580] on div "L o g i n a s a d m i n 1m 6s Passed L o g i n w i t h a v a l i d e m a i l b …" at bounding box center [835, 607] width 1209 height 567
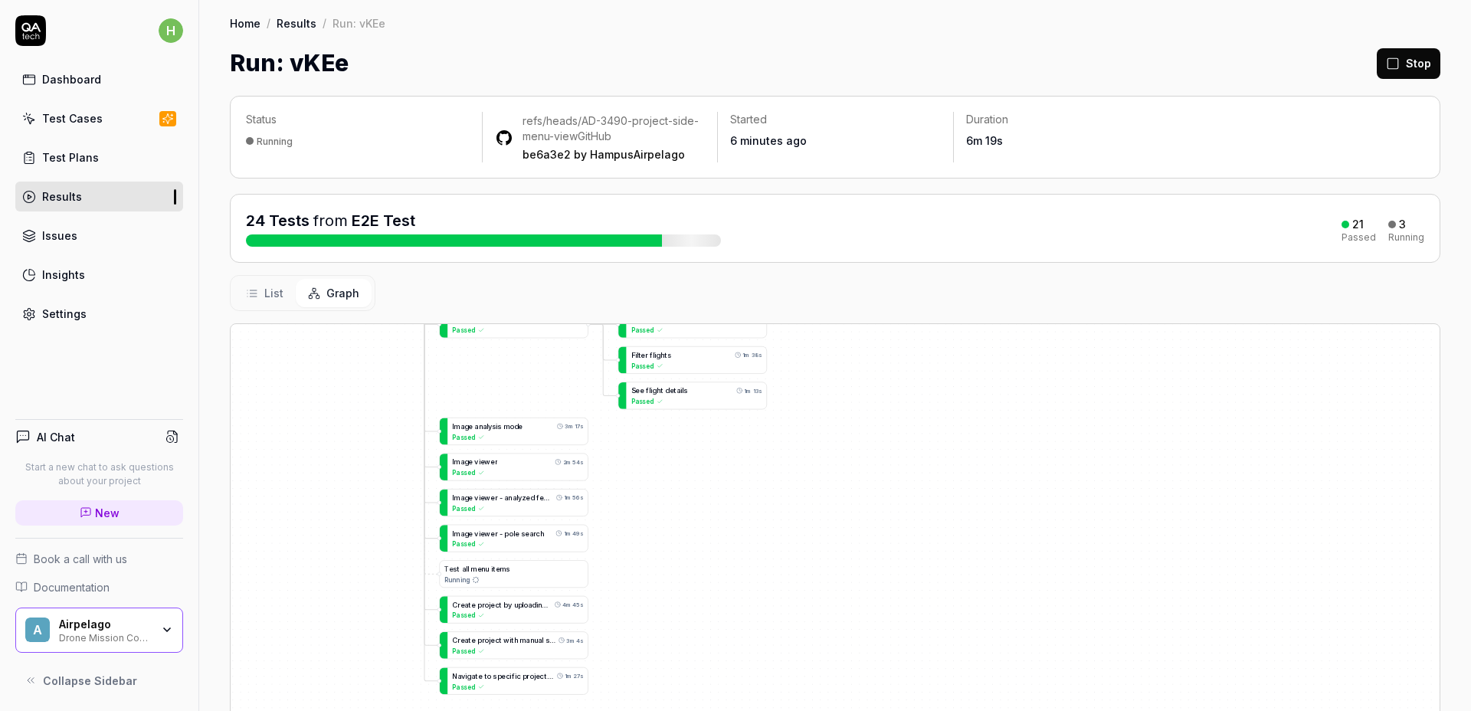
drag, startPoint x: 841, startPoint y: 503, endPoint x: 825, endPoint y: 595, distance: 93.2
click at [825, 595] on div "L o g i n a s a d m i n 1m 6s Passed L o g i n w i t h a v a l i d e m a i l b …" at bounding box center [835, 607] width 1209 height 567
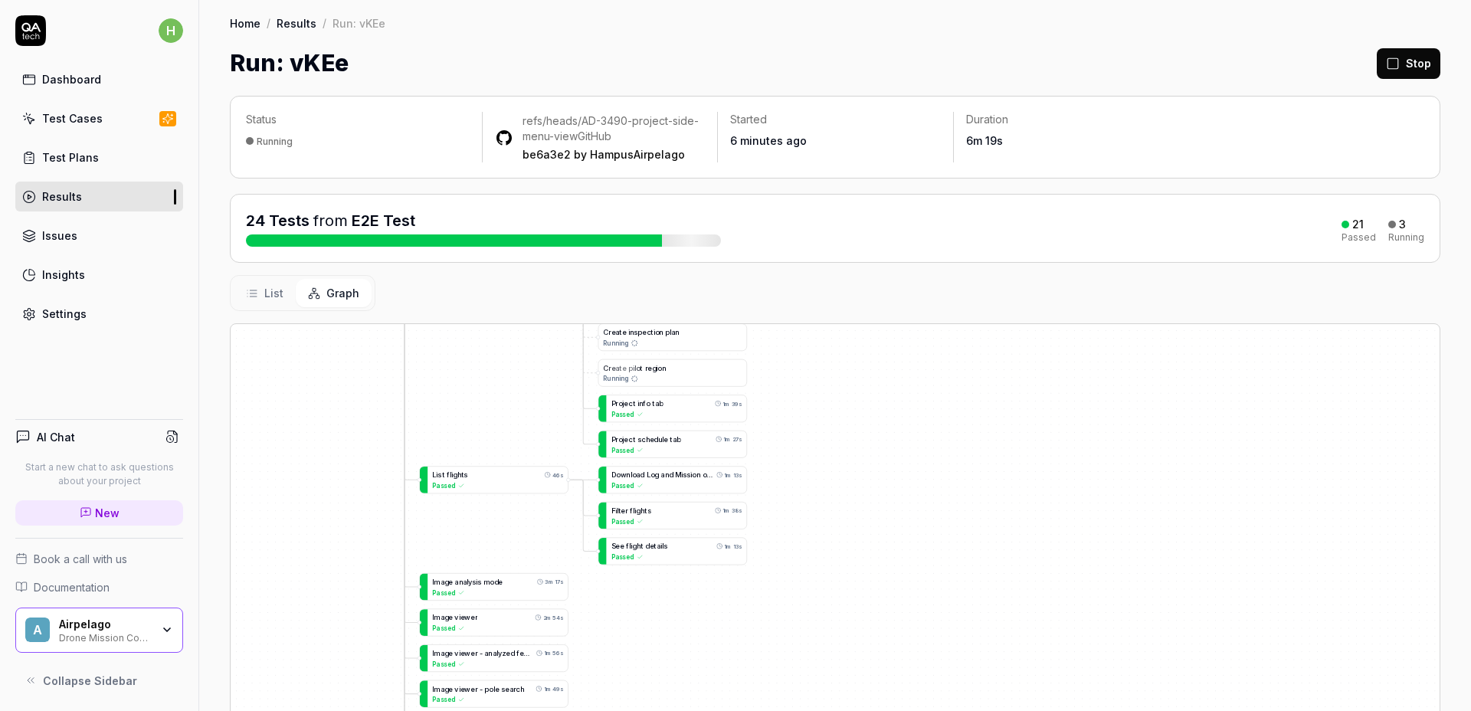
drag, startPoint x: 849, startPoint y: 537, endPoint x: 841, endPoint y: 576, distance: 40.0
click at [841, 576] on div "L o g i n a s a d m i n 1m 6s Passed L o g i n w i t h a v a l i d e m a i l b …" at bounding box center [835, 607] width 1209 height 567
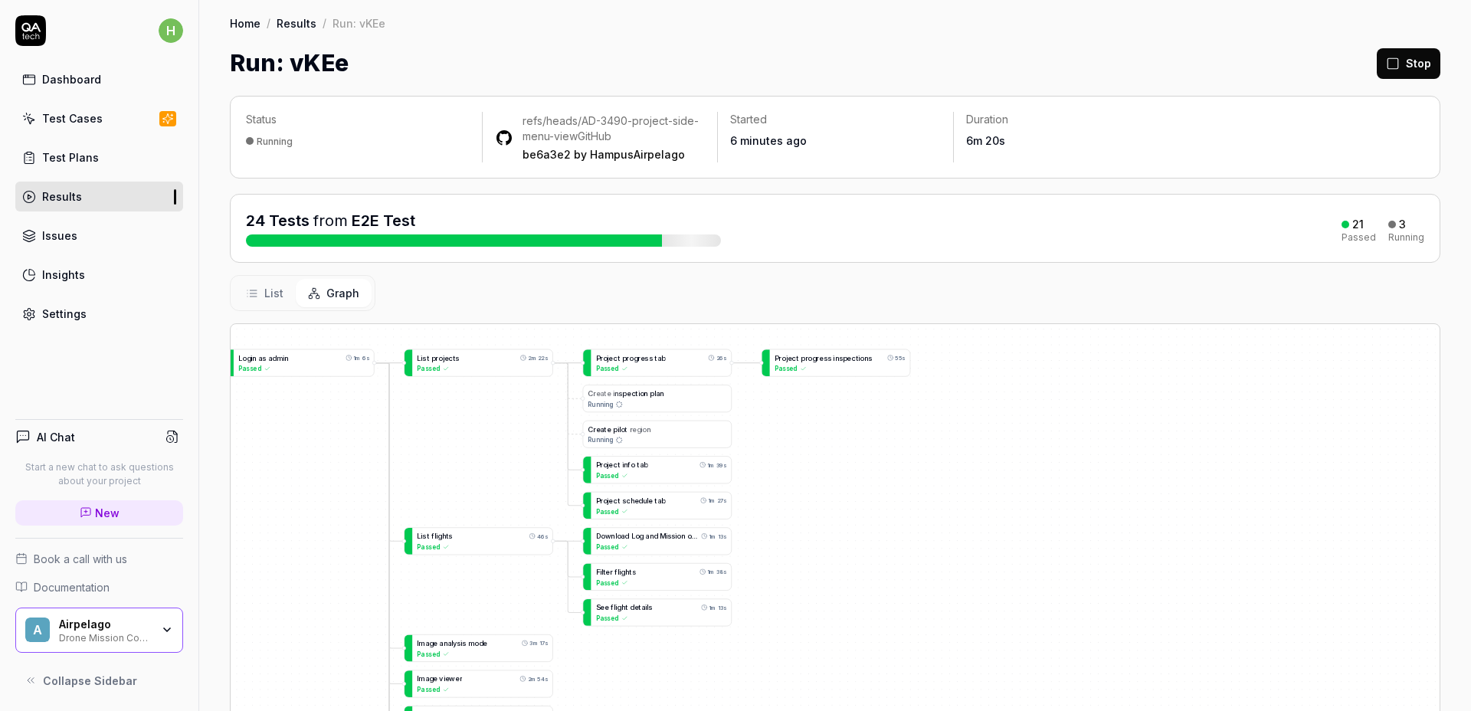
drag, startPoint x: 842, startPoint y: 517, endPoint x: 834, endPoint y: 538, distance: 22.1
click at [834, 538] on div "L o g i n a s a d m i n 1m 6s Passed L o g i n w i t h a v a l i d e m a i l b …" at bounding box center [835, 607] width 1209 height 567
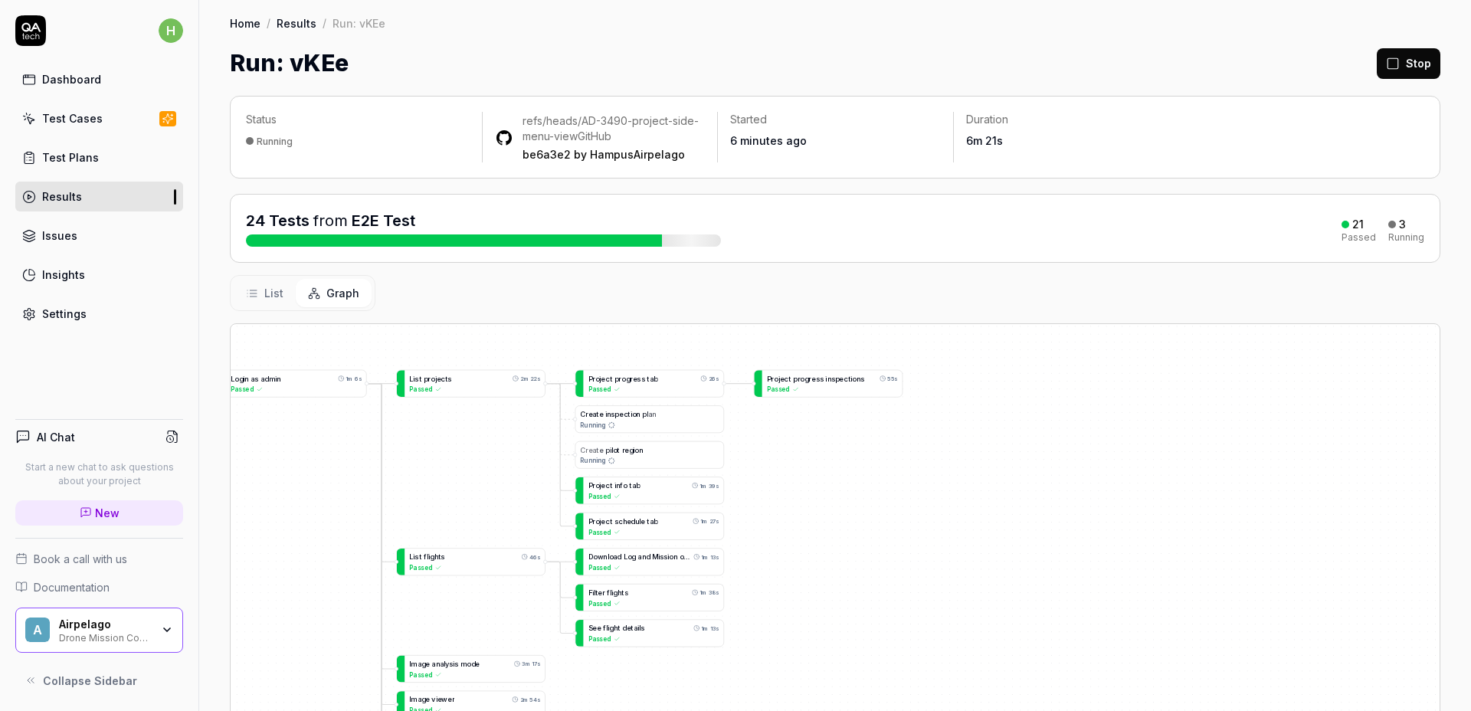
click at [795, 287] on div "List Graph" at bounding box center [835, 293] width 1211 height 36
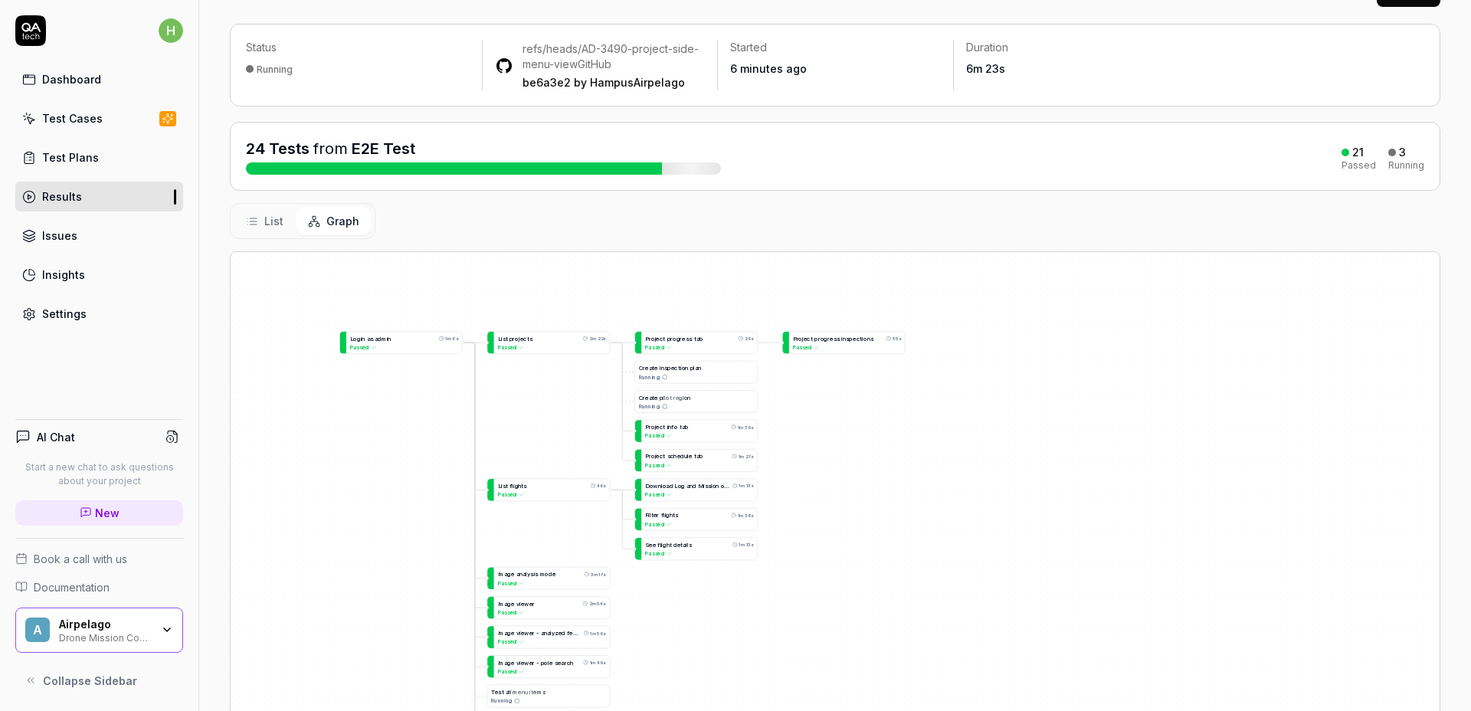
scroll to position [74, 0]
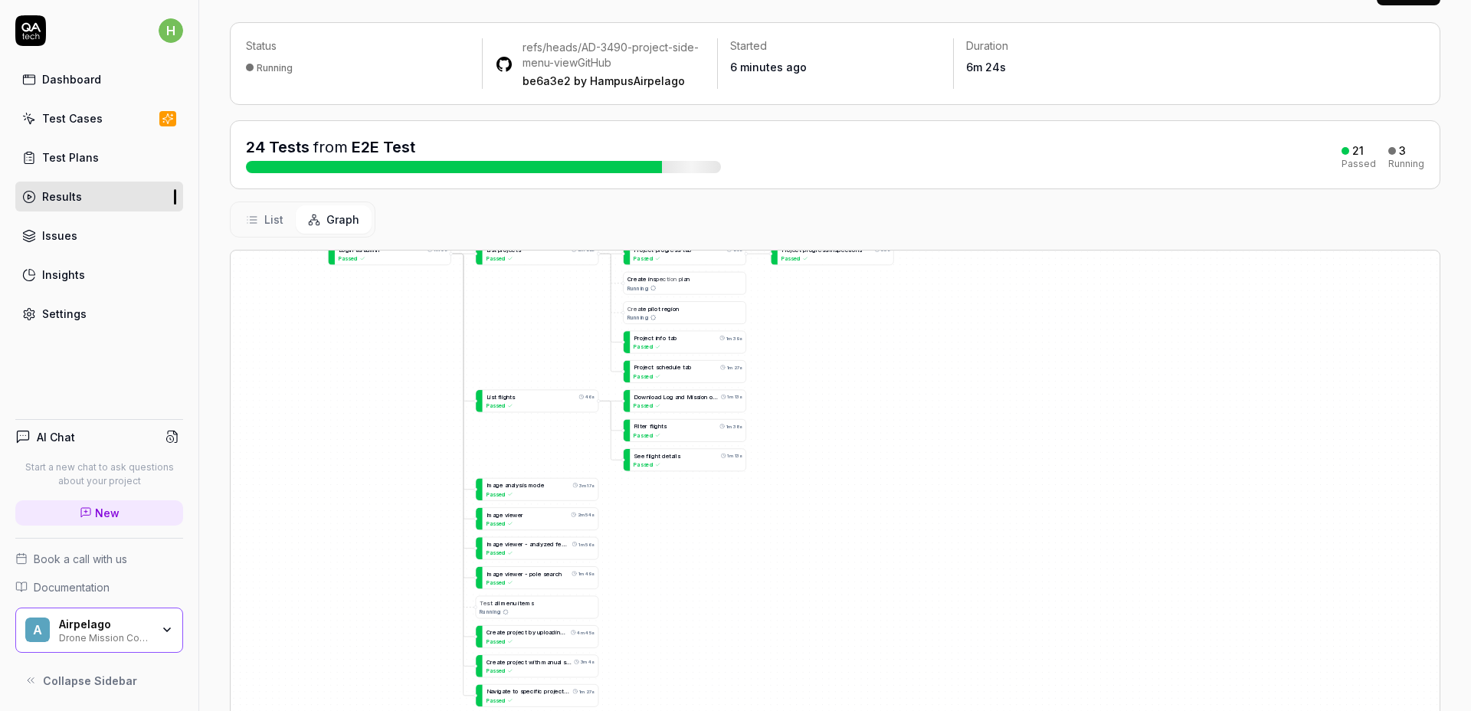
drag, startPoint x: 957, startPoint y: 539, endPoint x: 943, endPoint y: 452, distance: 88.4
click at [944, 452] on div "L o g i n a s a d m i n 1m 6s Passed L o g i n w i t h a v a l i d e m a i l b …" at bounding box center [835, 534] width 1209 height 567
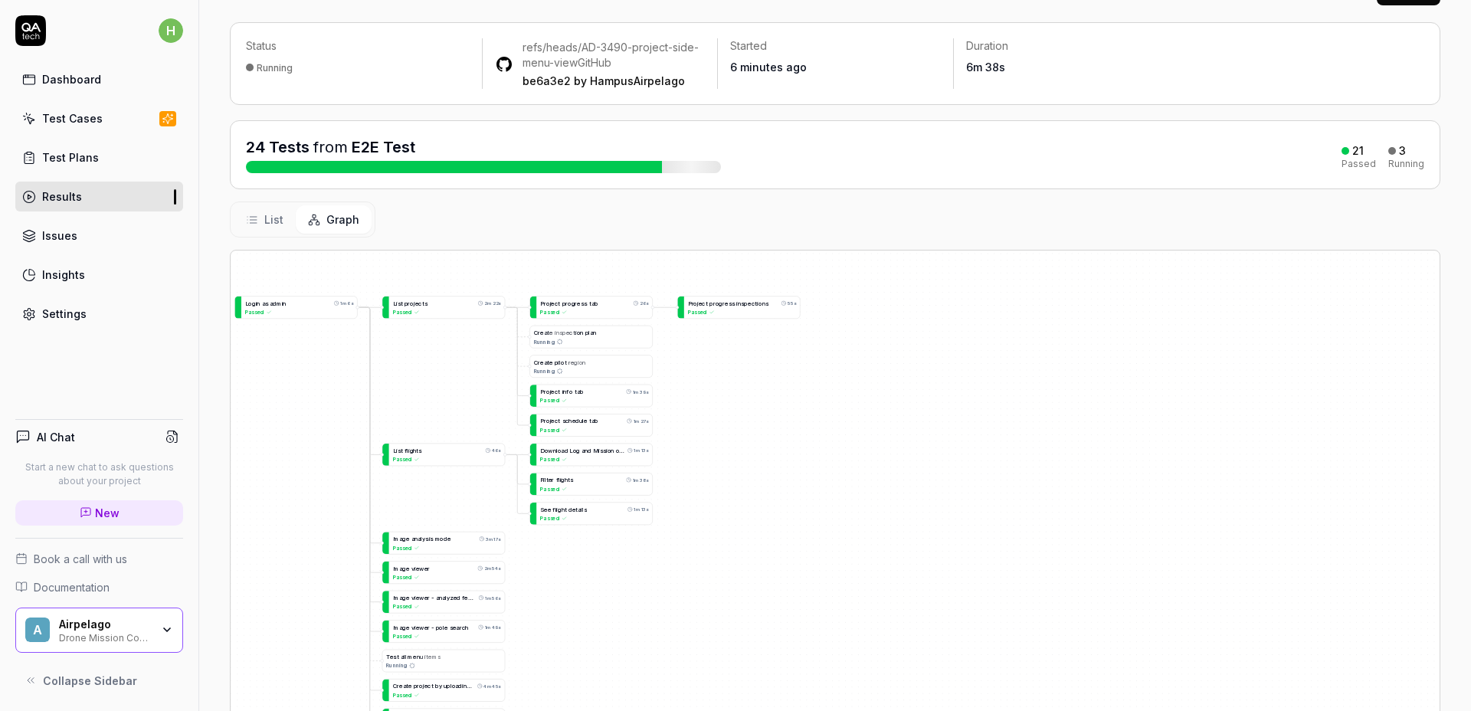
drag, startPoint x: 855, startPoint y: 447, endPoint x: 763, endPoint y: 501, distance: 106.4
click at [763, 501] on div "L o g i n a s a d m i n 1m 6s Passed L o g i n w i t h a v a l i d e m a i l b …" at bounding box center [835, 534] width 1209 height 567
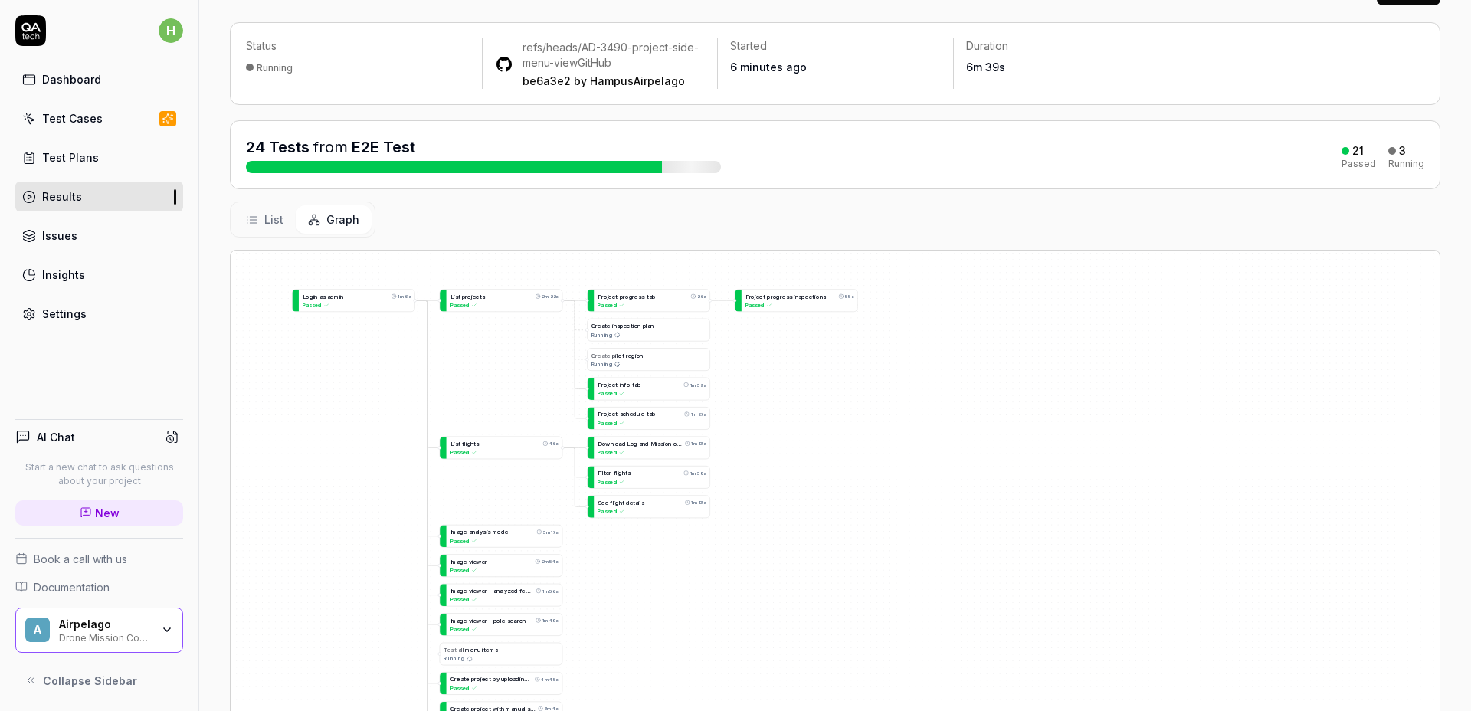
drag, startPoint x: 775, startPoint y: 493, endPoint x: 831, endPoint y: 477, distance: 57.5
click at [831, 479] on div "L o g i n a s a d m i n 1m 6s Passed L o g i n w i t h a v a l i d e m a i l b …" at bounding box center [835, 534] width 1209 height 567
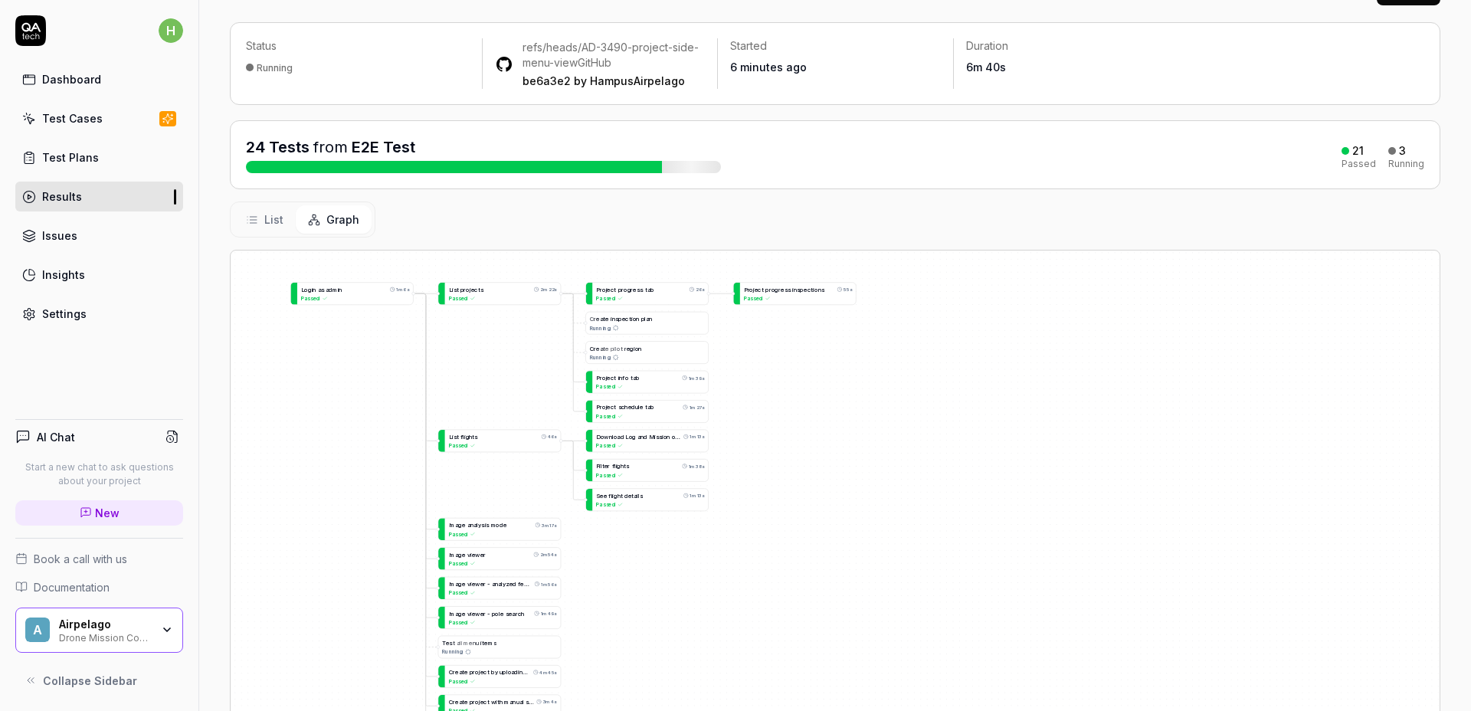
click at [831, 477] on div "L o g i n a s a d m i n 1m 6s Passed L o g i n w i t h a v a l i d e m a i l b …" at bounding box center [835, 534] width 1209 height 567
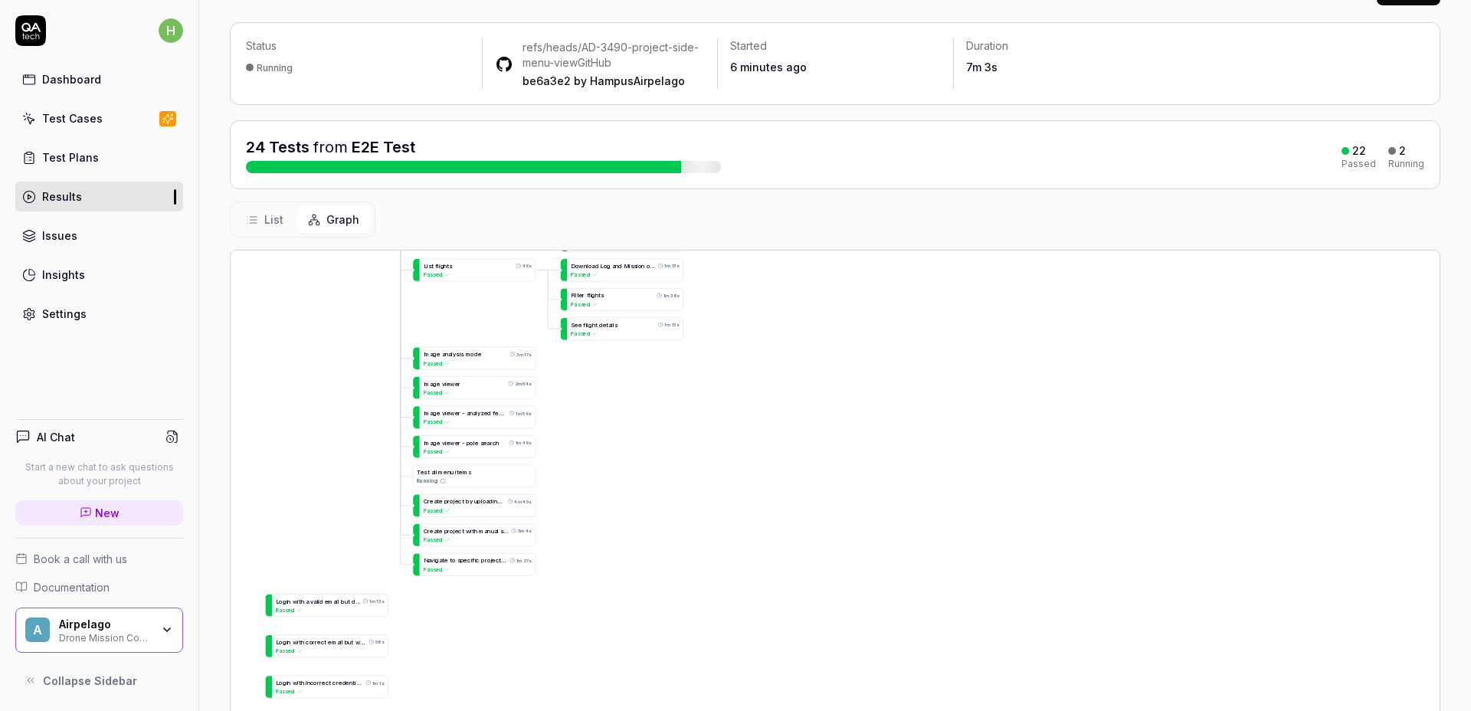
drag, startPoint x: 897, startPoint y: 497, endPoint x: 878, endPoint y: 350, distance: 148.4
click at [878, 350] on div "L o g i n a s a d m i n 1m 6s Passed L o g i n w i t h a v a l i d e m a i l b …" at bounding box center [835, 534] width 1209 height 567
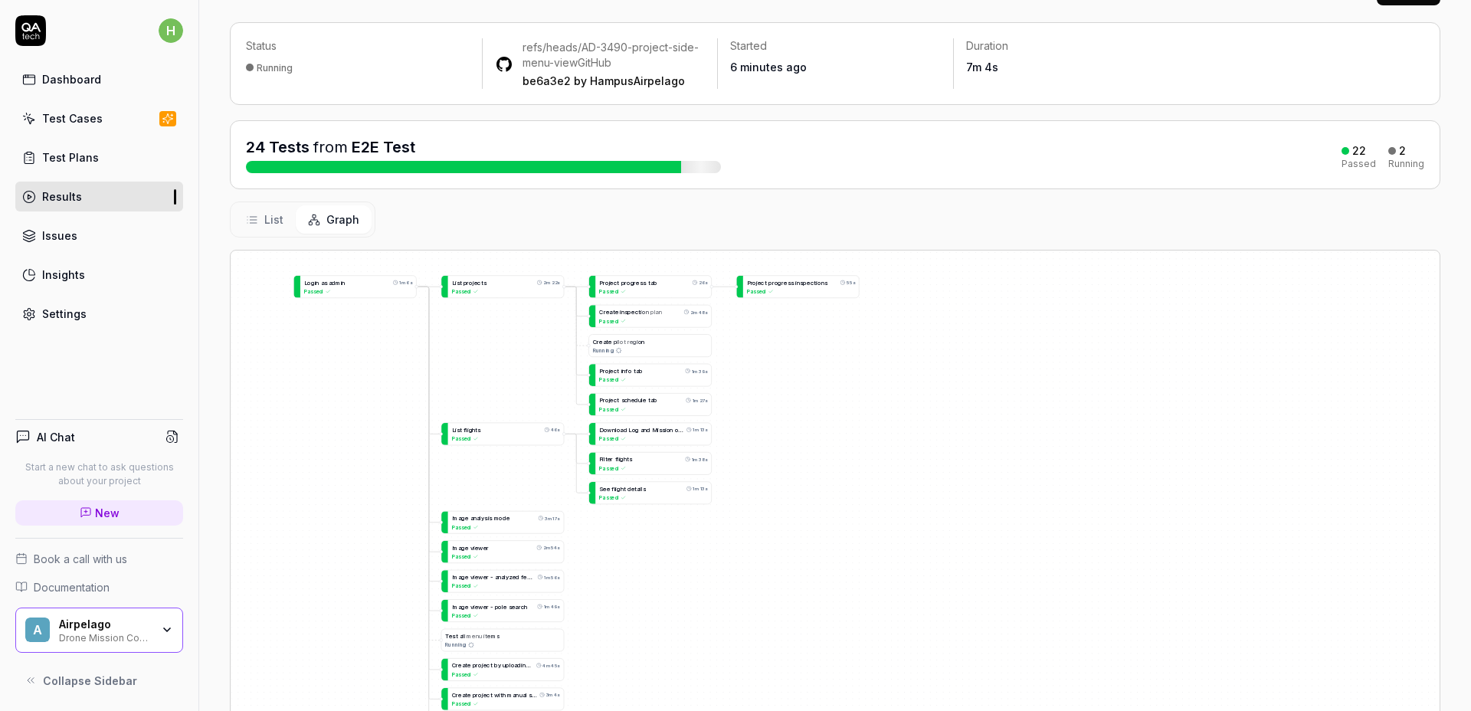
drag, startPoint x: 841, startPoint y: 333, endPoint x: 857, endPoint y: 486, distance: 154.1
click at [871, 494] on div "L o g i n a s a d m i n 1m 6s Passed L o g i n w i t h a v a l i d e m a i l b …" at bounding box center [835, 534] width 1209 height 567
click at [452, 205] on div "List Graph" at bounding box center [835, 220] width 1211 height 36
click at [852, 205] on div "List Graph" at bounding box center [835, 220] width 1211 height 36
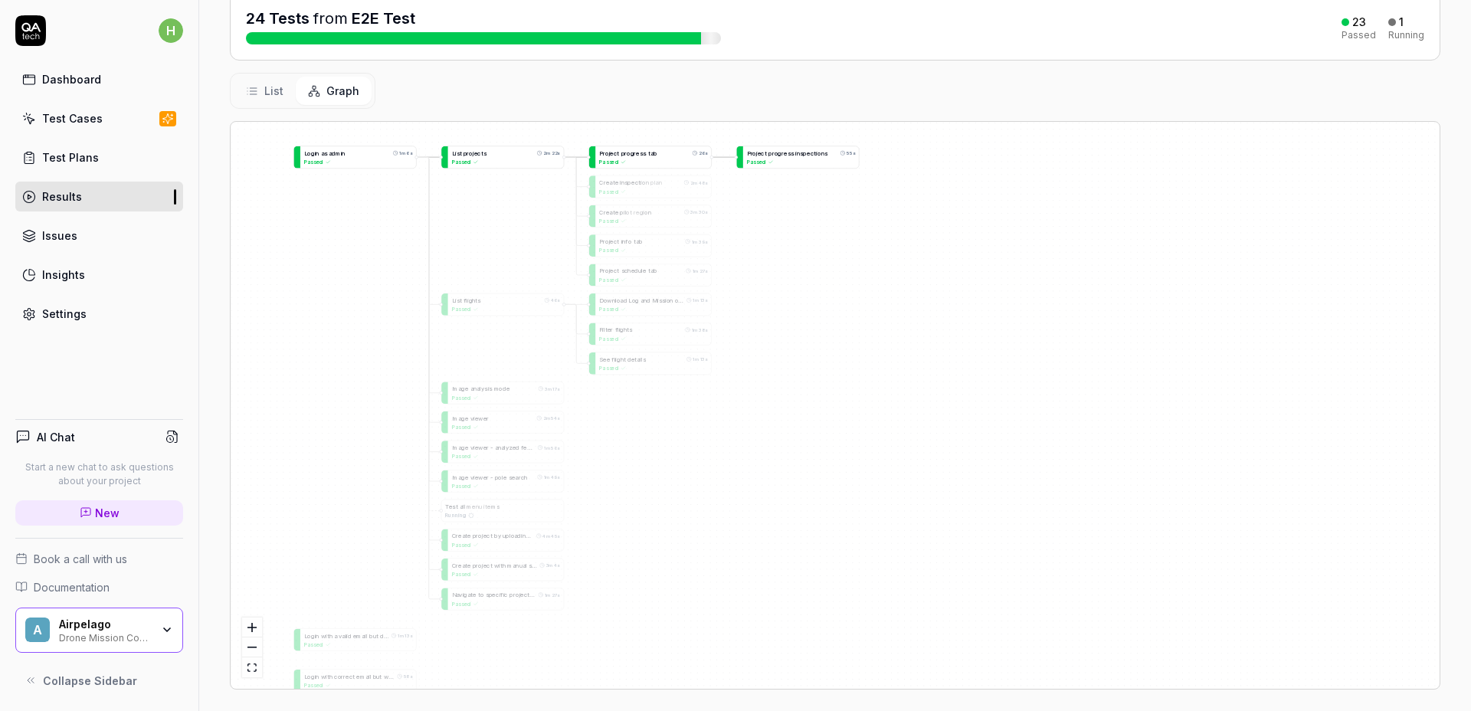
scroll to position [204, 0]
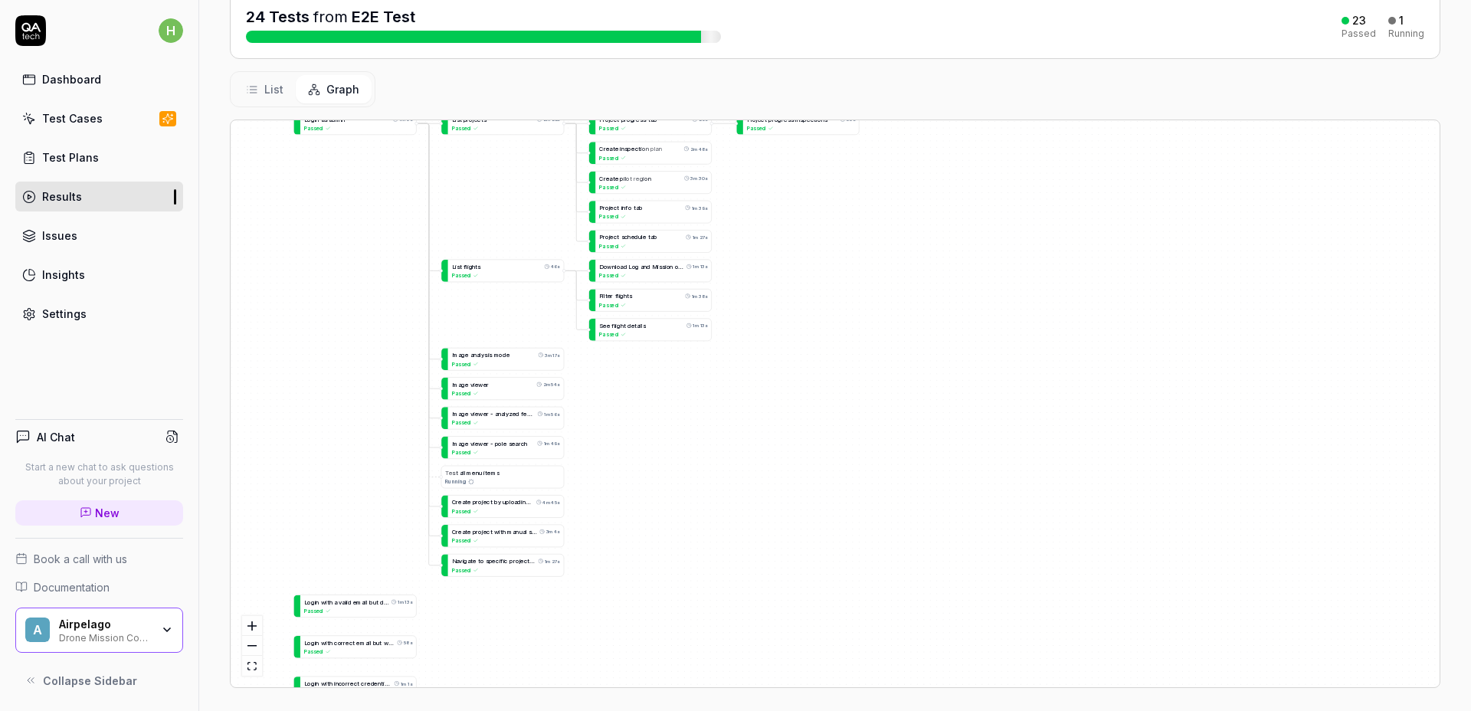
drag, startPoint x: 810, startPoint y: 477, endPoint x: 811, endPoint y: 451, distance: 26.1
click at [811, 451] on div "L o g i n a s a d m i n 1m 6s Passed L o g i n w i t h a v a l i d e m a i l b …" at bounding box center [835, 403] width 1209 height 567
click at [735, 87] on div "List Graph" at bounding box center [835, 89] width 1211 height 36
click at [936, 70] on div "Status Running refs/heads/AD-3490-project-side-menu-view GitHub be6a3e2 by Hamp…" at bounding box center [835, 298] width 1272 height 842
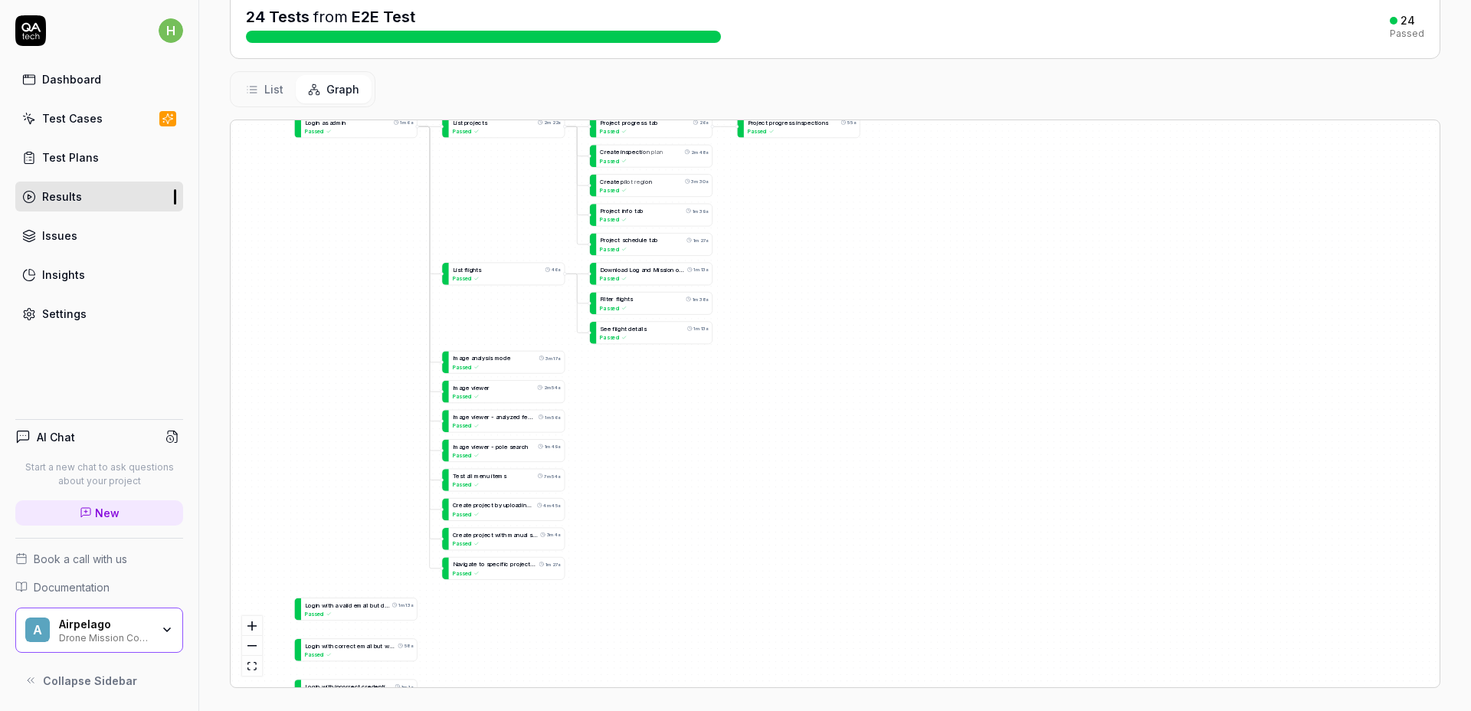
scroll to position [0, 0]
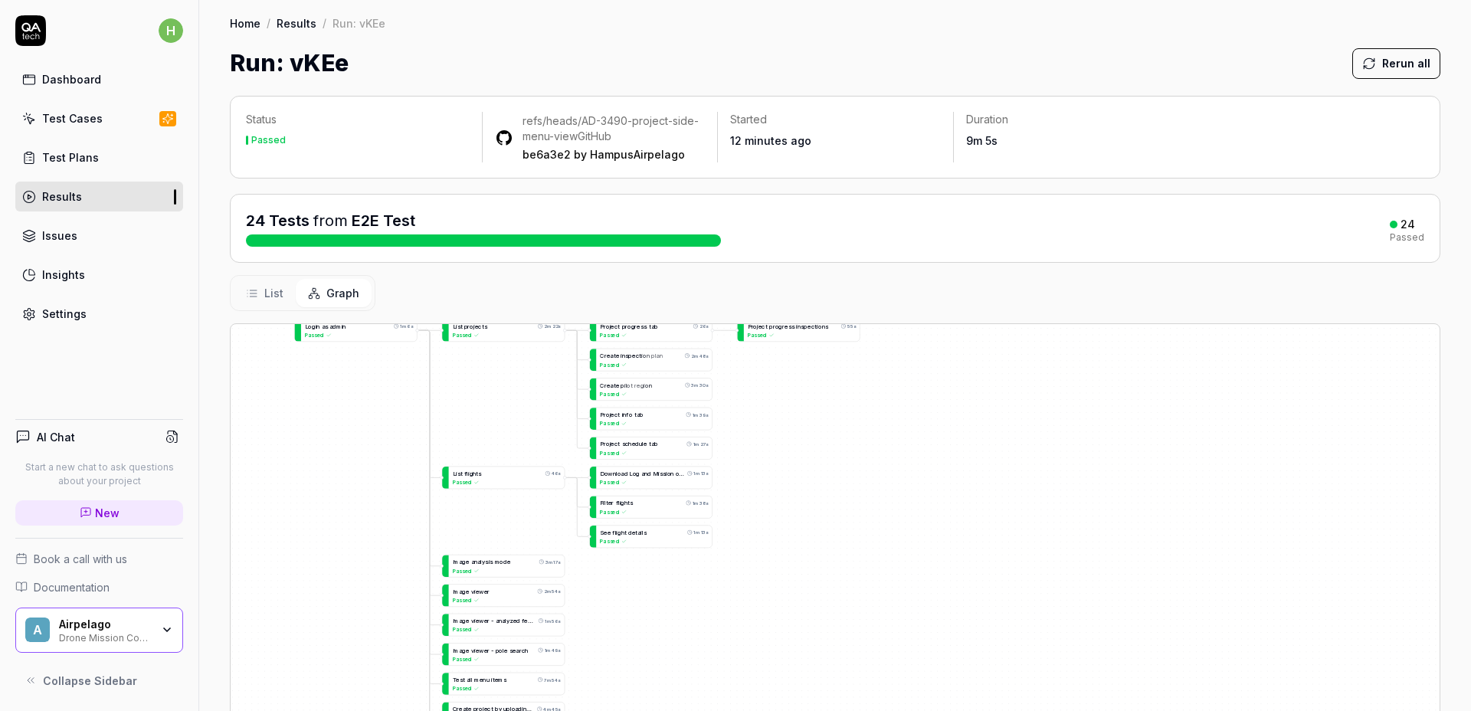
click at [77, 192] on div "Results" at bounding box center [62, 196] width 40 height 16
